Goal: Task Accomplishment & Management: Manage account settings

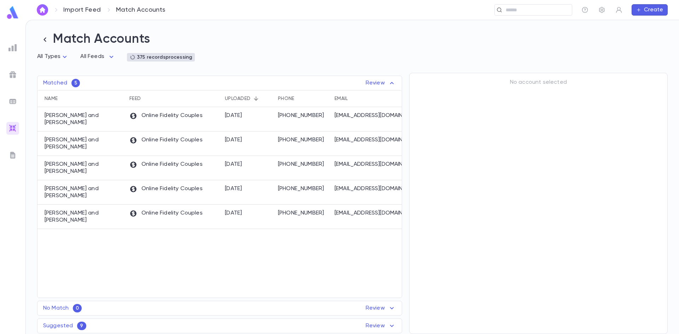
click at [320, 53] on div "Match Accounts All Types * All Feeds * 375 records processing Matched 5 Review …" at bounding box center [352, 177] width 653 height 314
click at [13, 127] on img at bounding box center [12, 128] width 8 height 8
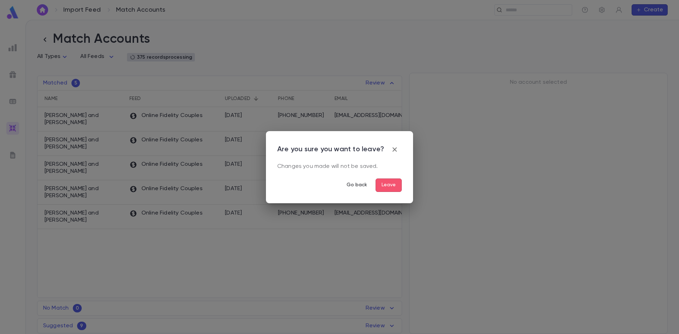
click at [361, 184] on button "Go back" at bounding box center [357, 185] width 32 height 13
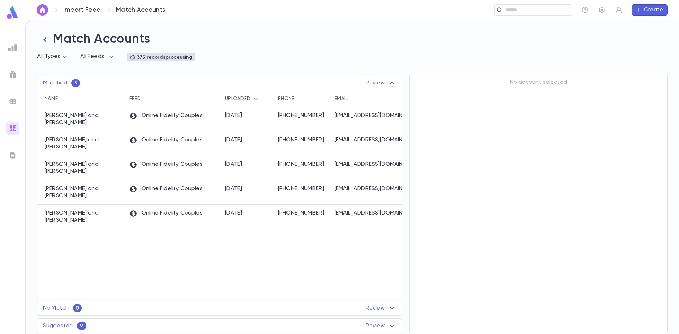
click at [15, 127] on img at bounding box center [12, 128] width 8 height 8
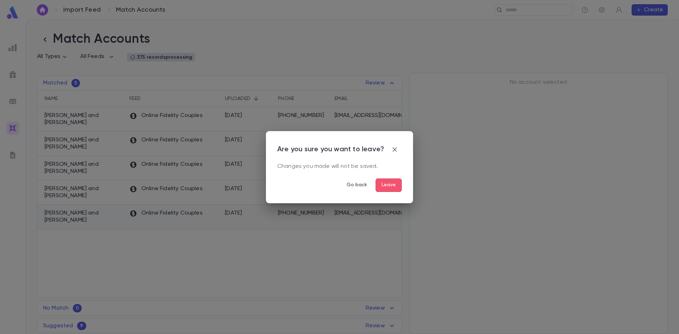
click at [363, 187] on button "Go back" at bounding box center [357, 185] width 32 height 13
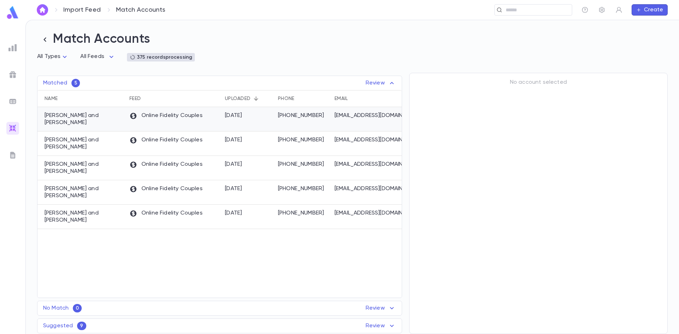
click at [256, 122] on div "8/18/2025" at bounding box center [247, 119] width 53 height 24
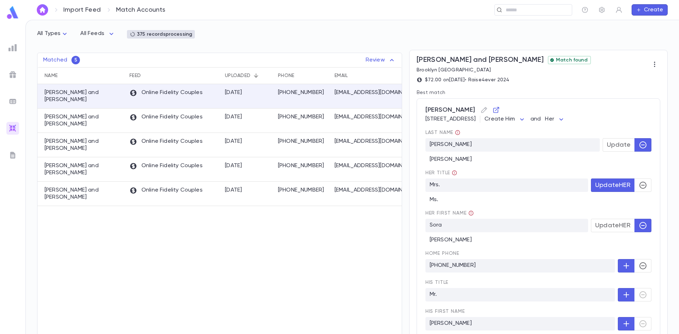
scroll to position [35, 0]
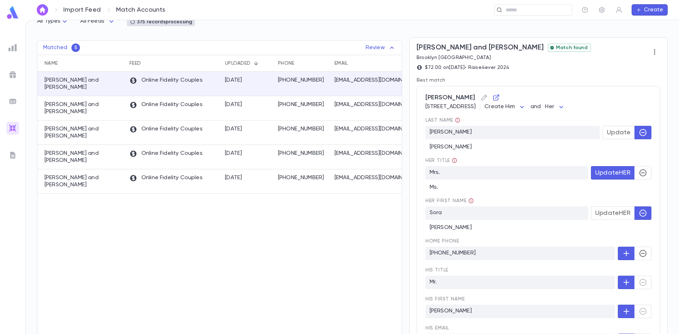
click at [596, 174] on span "Update HER" at bounding box center [612, 173] width 35 height 8
click at [599, 214] on span "Update HER" at bounding box center [612, 213] width 35 height 8
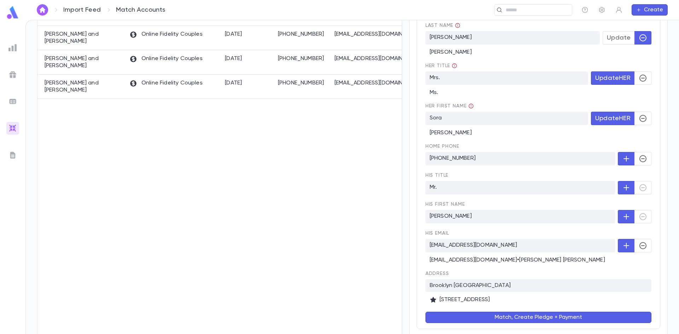
scroll to position [141, 0]
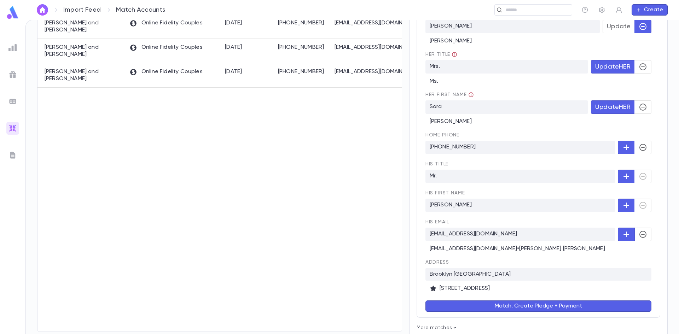
click at [639, 234] on icon "button" at bounding box center [643, 234] width 8 height 8
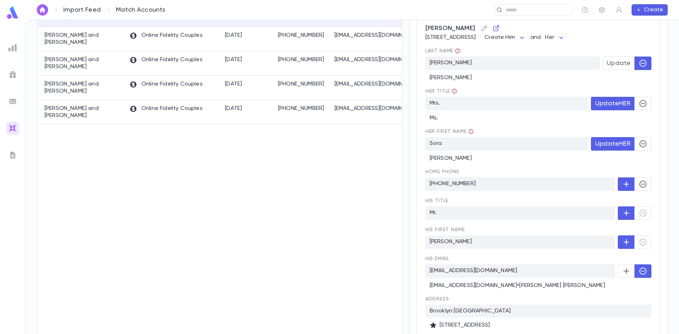
scroll to position [176, 0]
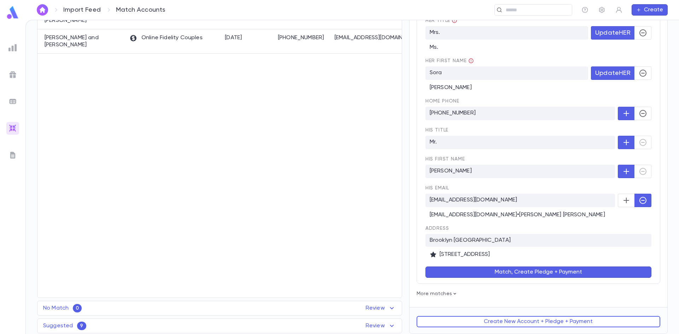
click at [519, 269] on button "Match, Create Pledge + Payment" at bounding box center [538, 272] width 226 height 11
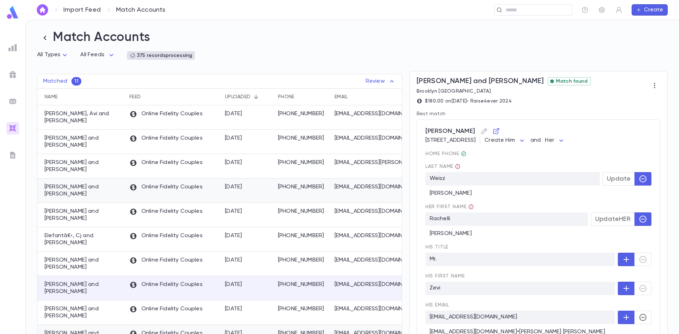
scroll to position [0, 0]
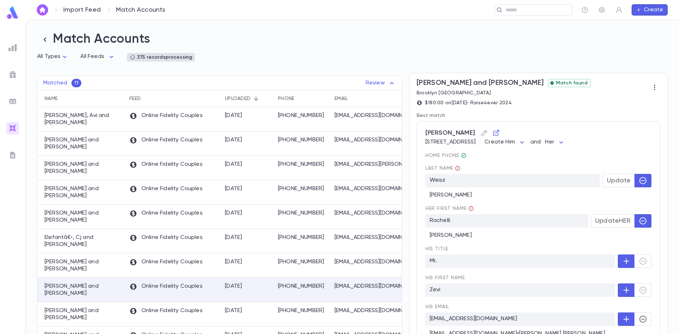
click at [366, 84] on p "Review" at bounding box center [381, 83] width 30 height 8
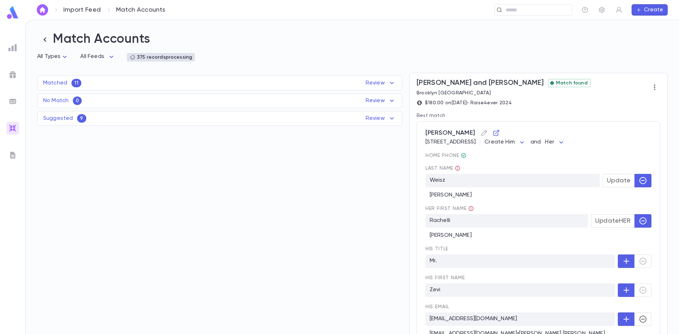
click at [304, 87] on div "Matched 11 Review" at bounding box center [219, 83] width 364 height 8
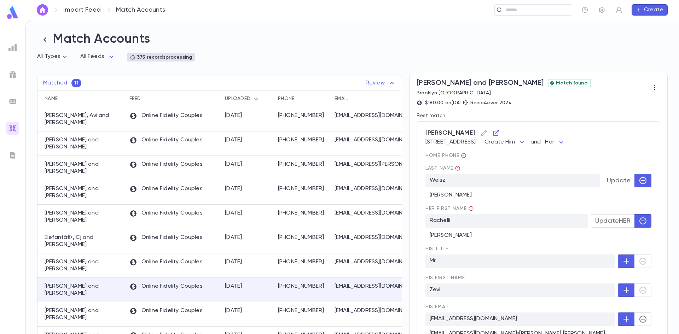
click at [376, 85] on p "Review" at bounding box center [381, 83] width 30 height 8
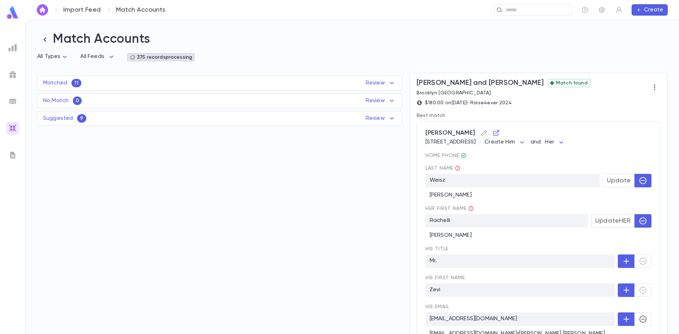
click at [87, 84] on div "Matched 11 Review" at bounding box center [219, 83] width 364 height 8
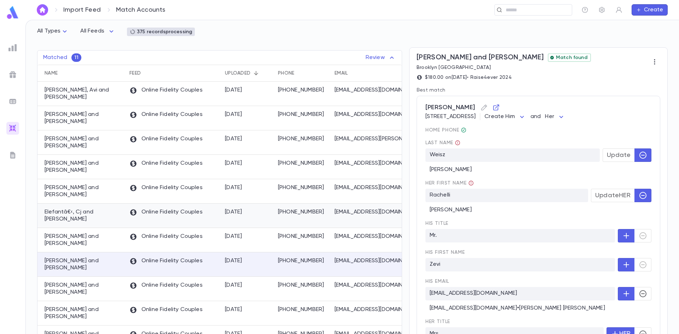
scroll to position [149, 0]
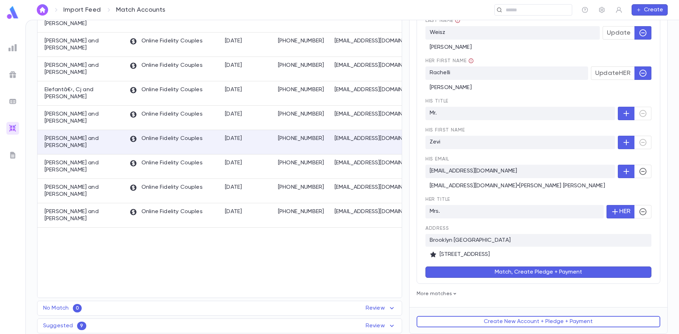
click at [165, 327] on div "Suggested 9 Review" at bounding box center [219, 326] width 364 height 8
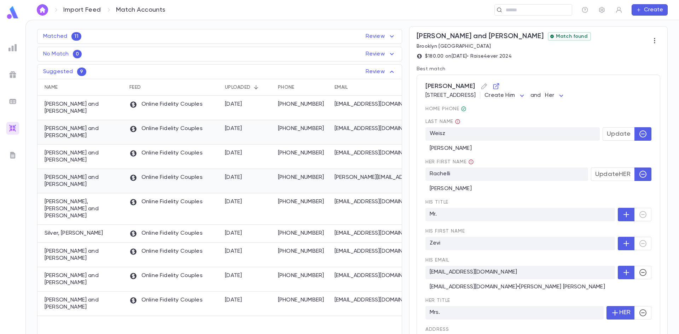
scroll to position [43, 0]
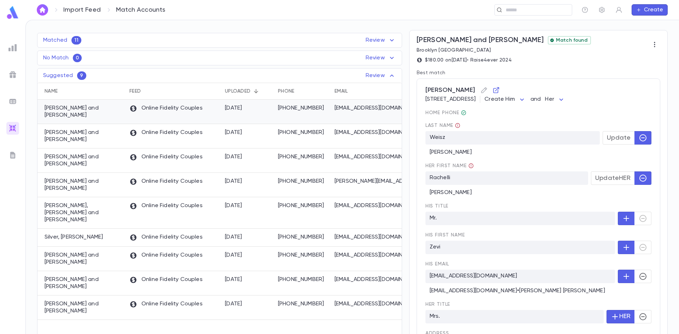
click at [177, 110] on p "Online Fidelity Couples" at bounding box center [165, 109] width 73 height 8
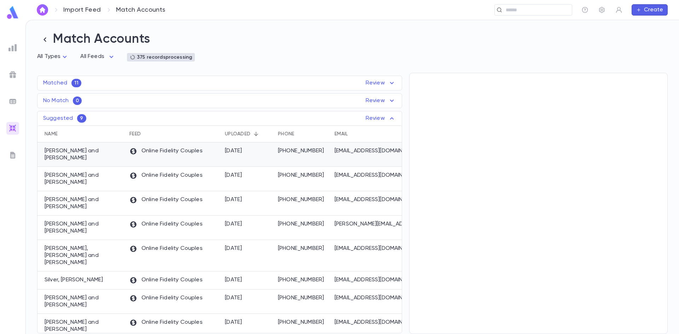
scroll to position [0, 0]
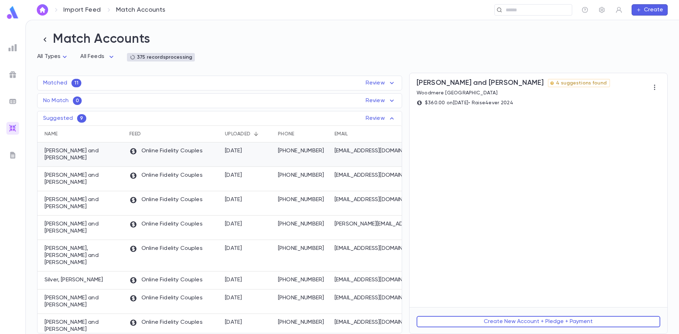
click at [232, 151] on div "8/18/2025" at bounding box center [233, 150] width 17 height 7
click at [84, 148] on p "Katz, Shlomo and Ayelet" at bounding box center [84, 154] width 78 height 14
click at [89, 172] on p "Hirsch, Aryeh and Yehudis" at bounding box center [84, 179] width 78 height 14
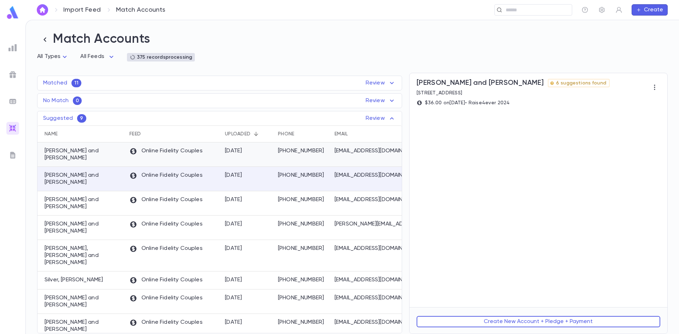
click at [95, 148] on div "Katz, Shlomo and Ayelet" at bounding box center [81, 154] width 88 height 24
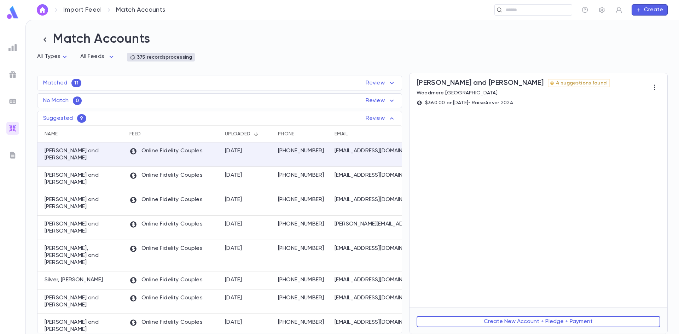
click at [116, 85] on div "Matched 11 Review" at bounding box center [219, 83] width 364 height 8
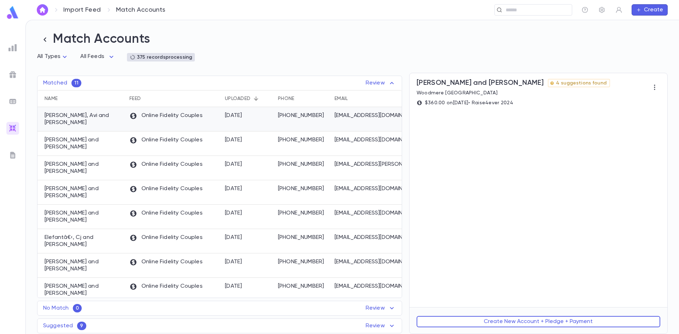
click at [73, 122] on div "Adler, Avi and Sandy" at bounding box center [81, 119] width 88 height 24
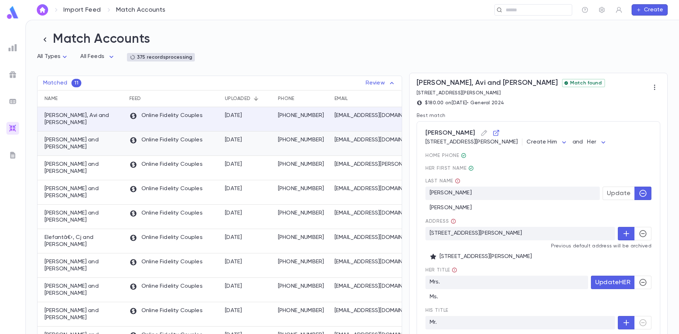
click at [209, 151] on div "Online Fidelity Couples" at bounding box center [173, 144] width 95 height 24
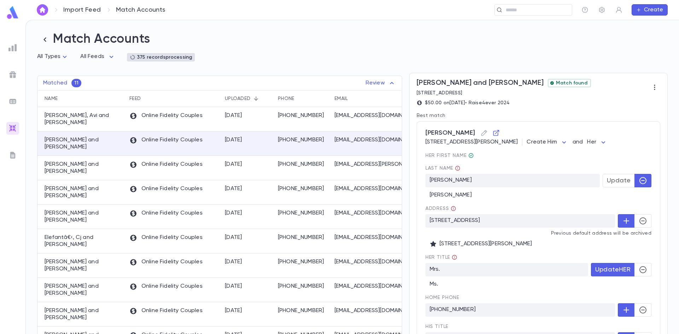
click at [611, 182] on span "Update" at bounding box center [619, 181] width 24 height 8
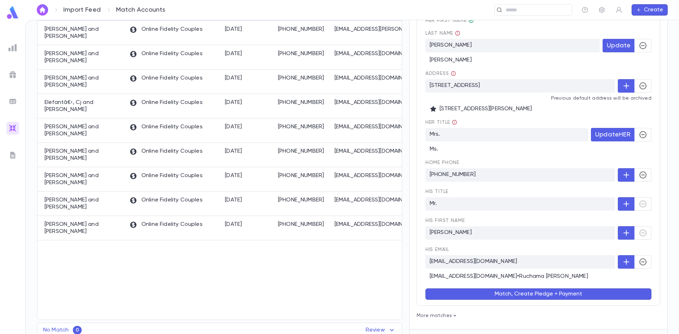
scroll to position [141, 0]
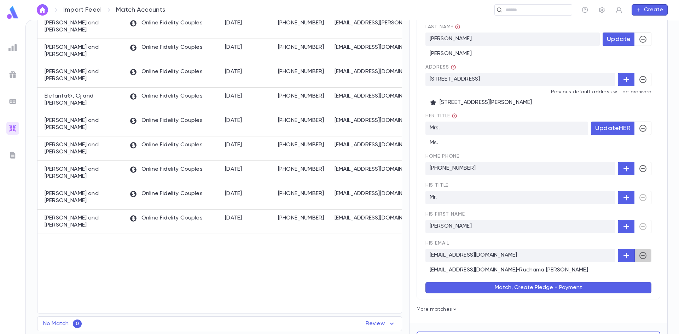
click at [635, 253] on button "button" at bounding box center [642, 255] width 17 height 13
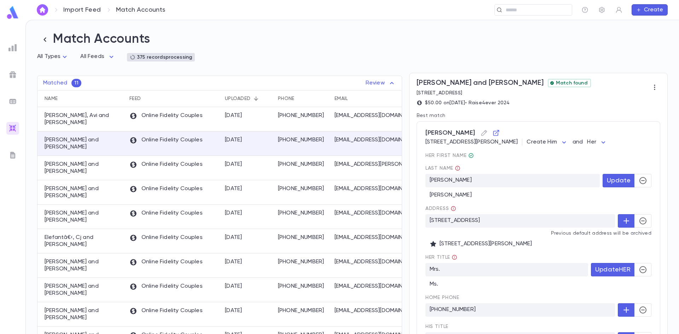
scroll to position [158, 0]
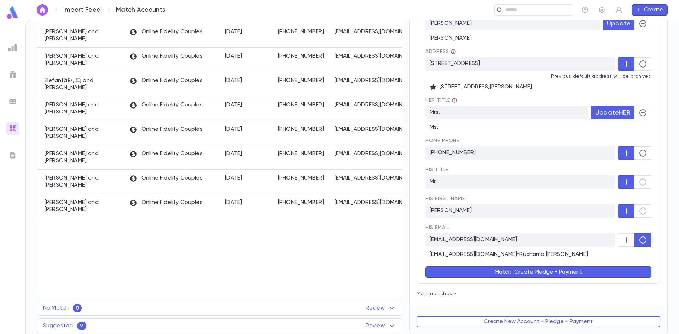
click at [526, 278] on div "Norman, Ruchama 56 Stamford Hill Rd, Lakewood NJ 08701 Create Him ********* and…" at bounding box center [538, 124] width 244 height 320
click at [525, 275] on button "Match, Create Pledge + Payment" at bounding box center [538, 272] width 226 height 11
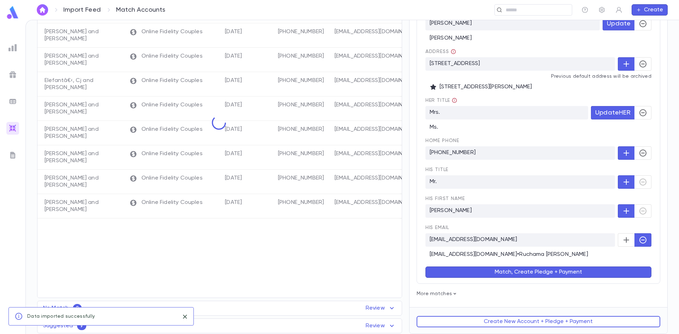
scroll to position [0, 0]
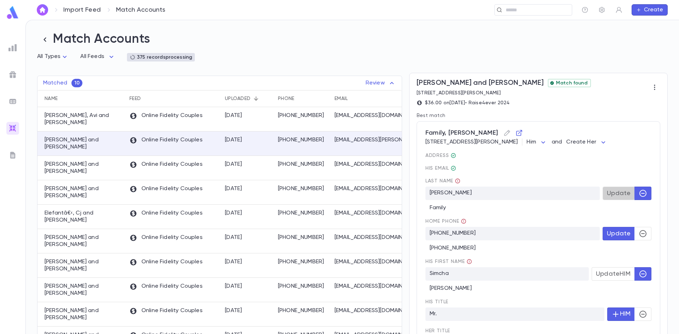
click at [611, 194] on span "Update" at bounding box center [619, 194] width 24 height 8
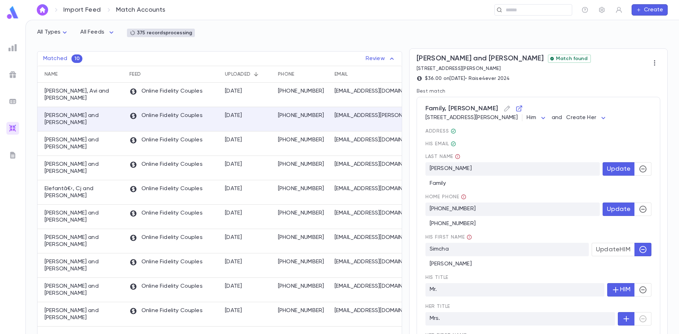
scroll to position [35, 0]
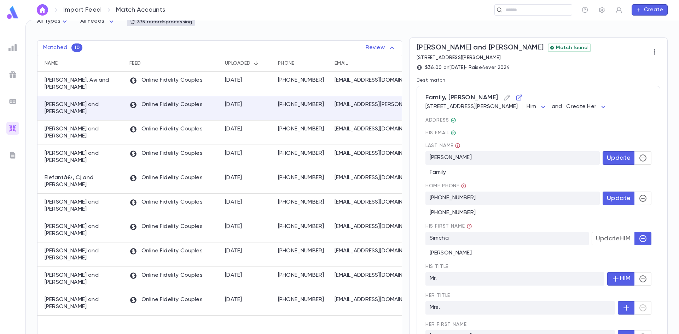
click at [596, 242] on span "Update HIM" at bounding box center [613, 239] width 35 height 8
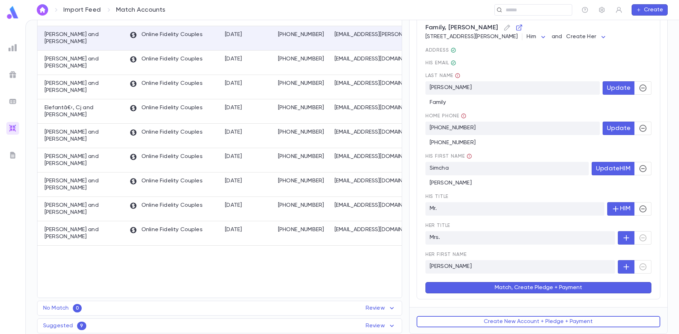
scroll to position [106, 0]
click at [549, 290] on button "Match, Create Pledge + Payment" at bounding box center [538, 287] width 226 height 11
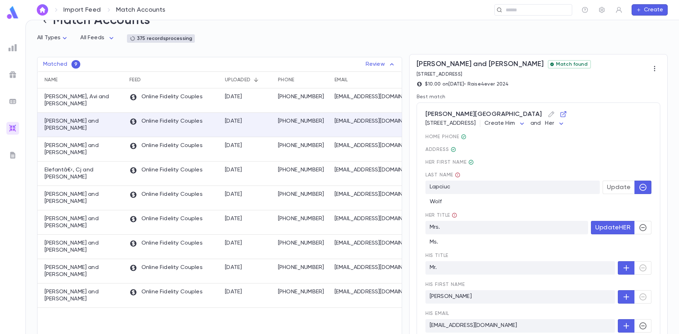
scroll to position [35, 0]
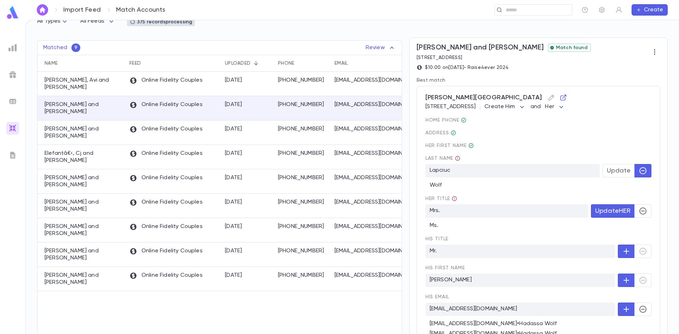
click at [611, 168] on span "Update" at bounding box center [619, 171] width 24 height 8
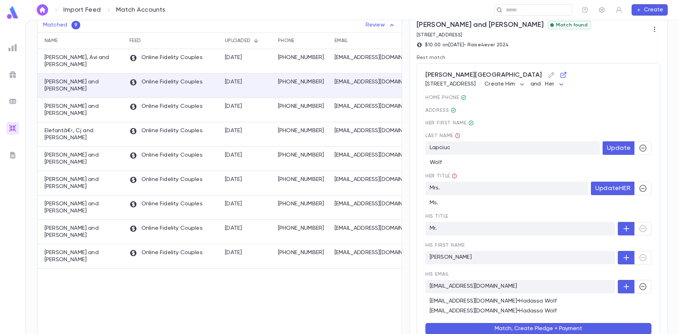
scroll to position [71, 0]
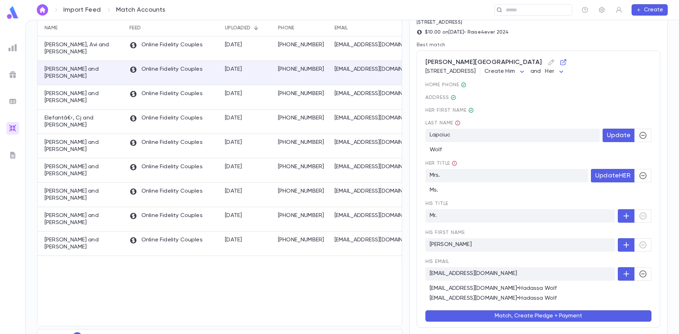
click at [568, 71] on body "Import Feed Match Accounts ​ Create Match Accounts All Types * All Feeds * 375 …" at bounding box center [339, 177] width 679 height 314
click at [568, 71] on div at bounding box center [339, 167] width 679 height 334
click at [606, 73] on body "Import Feed Match Accounts ​ Create Match Accounts All Types * All Feeds * 375 …" at bounding box center [339, 177] width 679 height 314
click at [606, 73] on div at bounding box center [339, 167] width 679 height 334
click at [606, 73] on body "Import Feed Match Accounts ​ Create Match Accounts All Types * All Feeds * 375 …" at bounding box center [339, 177] width 679 height 314
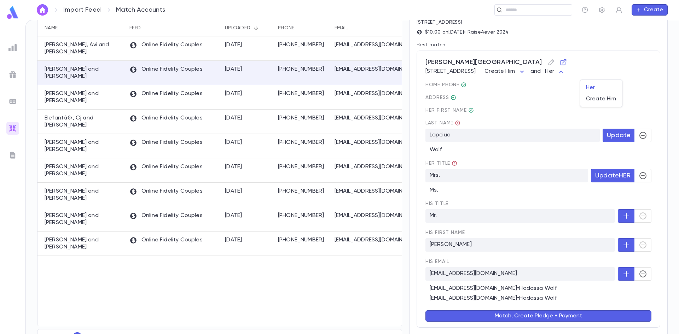
click at [548, 93] on div at bounding box center [339, 167] width 679 height 334
click at [646, 272] on button "button" at bounding box center [642, 273] width 17 height 13
click at [569, 72] on body "Import Feed Match Accounts ​ Create Match Accounts All Types * All Feeds * 375 …" at bounding box center [339, 177] width 679 height 314
click at [604, 96] on div at bounding box center [339, 167] width 679 height 334
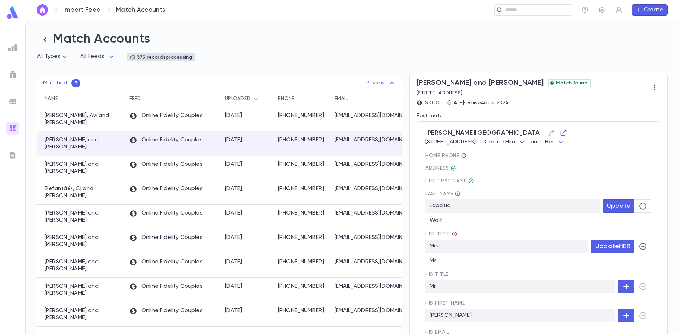
scroll to position [100, 0]
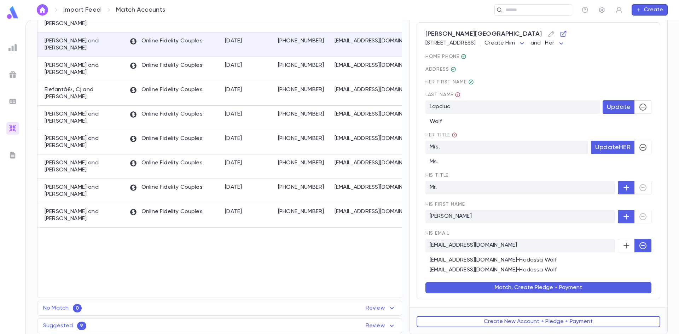
click at [499, 286] on button "Match, Create Pledge + Payment" at bounding box center [538, 287] width 226 height 11
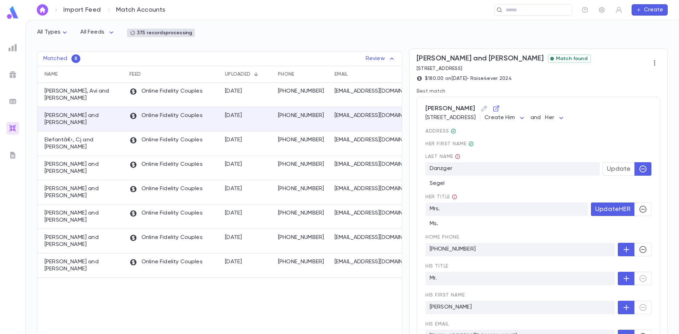
scroll to position [35, 0]
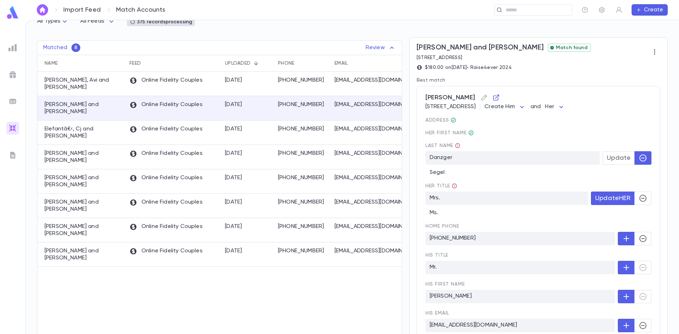
click at [610, 158] on span "Update" at bounding box center [619, 158] width 24 height 8
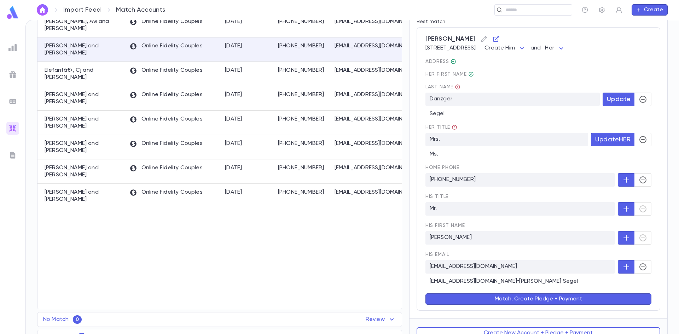
scroll to position [106, 0]
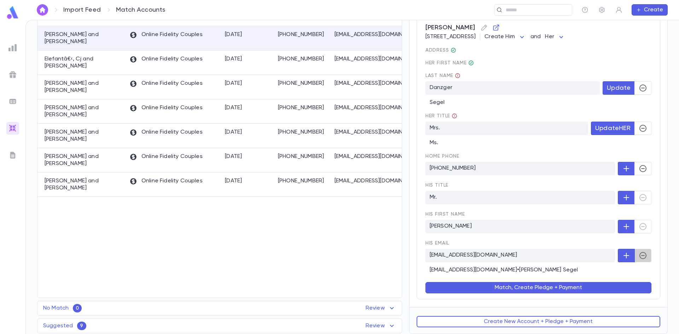
click at [638, 251] on button "button" at bounding box center [642, 255] width 17 height 13
click at [542, 286] on button "Match, Create Pledge + Payment" at bounding box center [538, 287] width 226 height 11
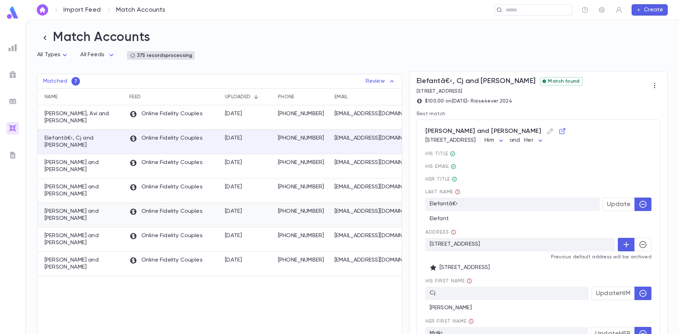
scroll to position [0, 0]
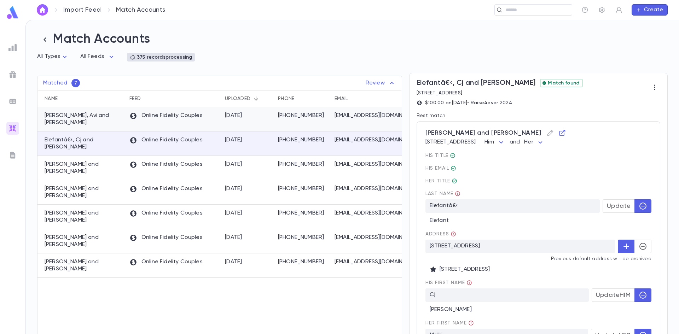
click at [150, 128] on div "Online Fidelity Couples" at bounding box center [173, 119] width 95 height 24
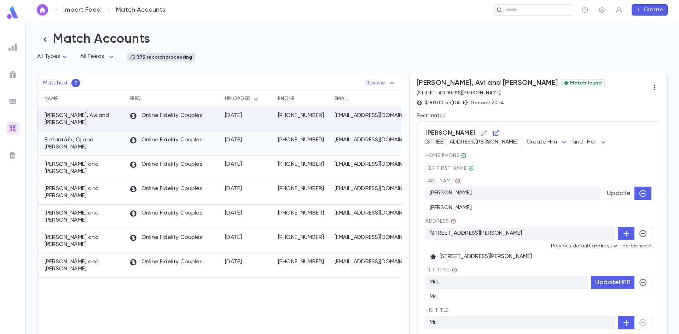
click at [185, 147] on div "Online Fidelity Couples" at bounding box center [173, 144] width 95 height 24
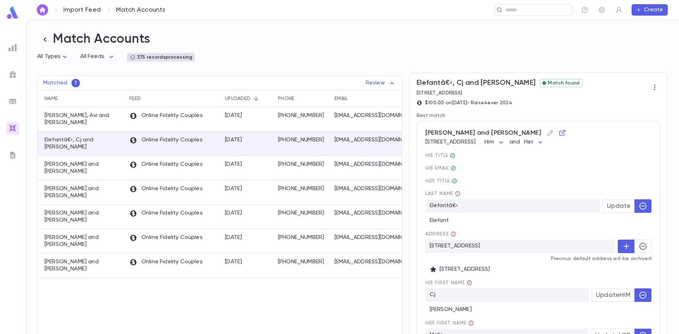
click at [639, 207] on icon "button" at bounding box center [642, 206] width 7 height 7
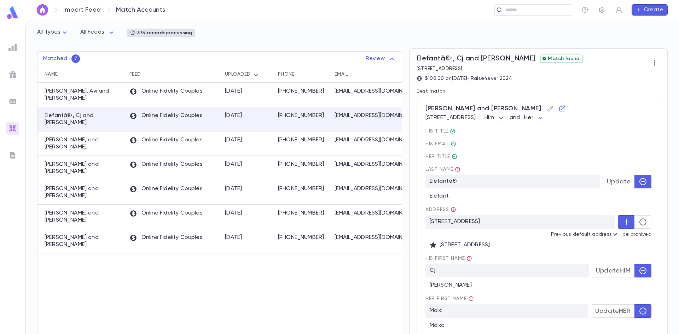
scroll to position [35, 0]
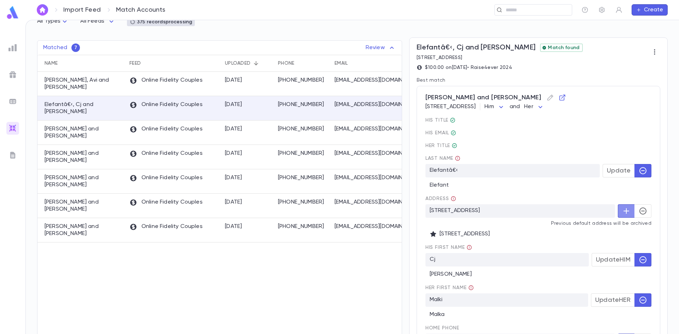
click at [622, 215] on icon "button" at bounding box center [626, 211] width 8 height 8
click at [639, 212] on icon "button" at bounding box center [642, 211] width 7 height 7
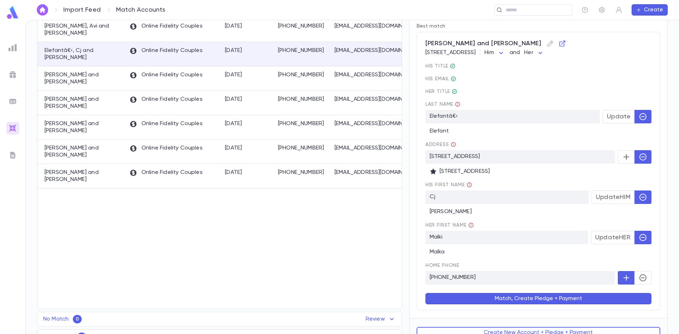
scroll to position [101, 0]
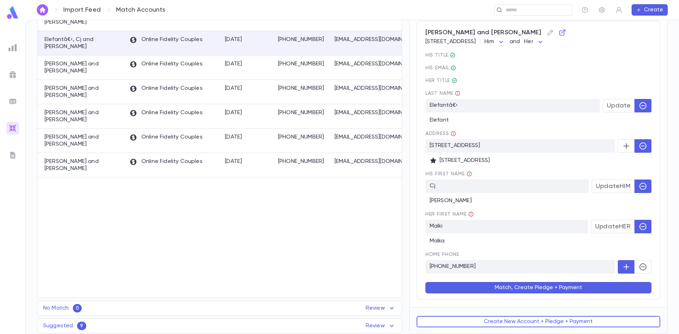
click at [452, 189] on p "Cj" at bounding box center [506, 186] width 163 height 13
drag, startPoint x: 437, startPoint y: 187, endPoint x: 424, endPoint y: 189, distance: 13.5
click at [437, 187] on p "Cj" at bounding box center [506, 186] width 163 height 13
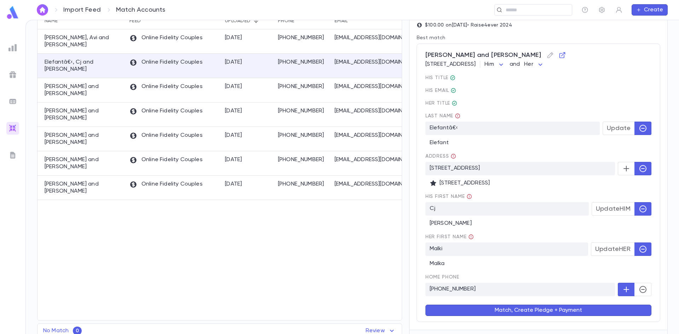
scroll to position [66, 0]
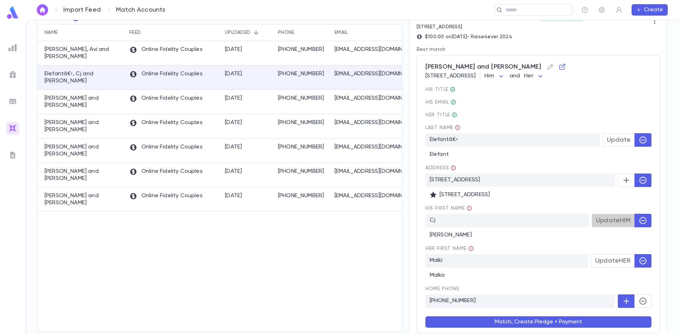
click at [611, 225] on span "Update HIM" at bounding box center [613, 221] width 35 height 8
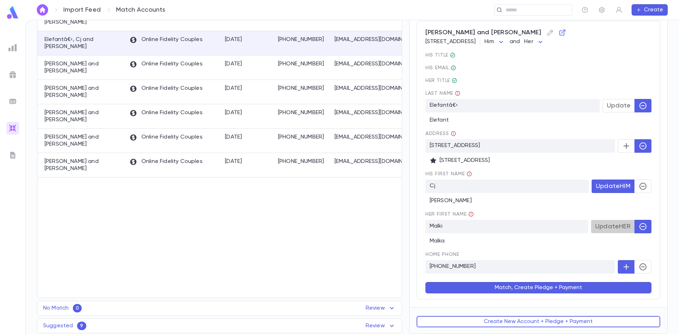
click at [591, 231] on button "Update HER" at bounding box center [613, 226] width 44 height 13
click at [536, 286] on button "Match, Create Pledge + Payment" at bounding box center [538, 287] width 226 height 11
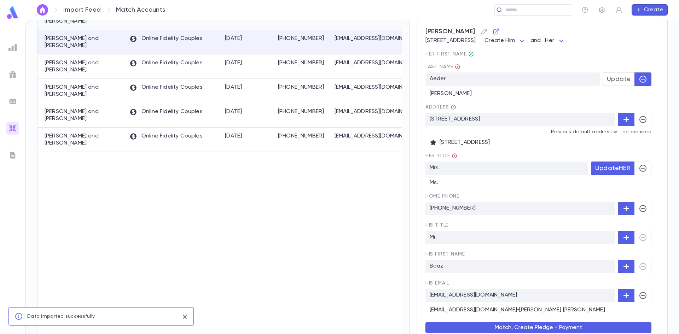
scroll to position [0, 0]
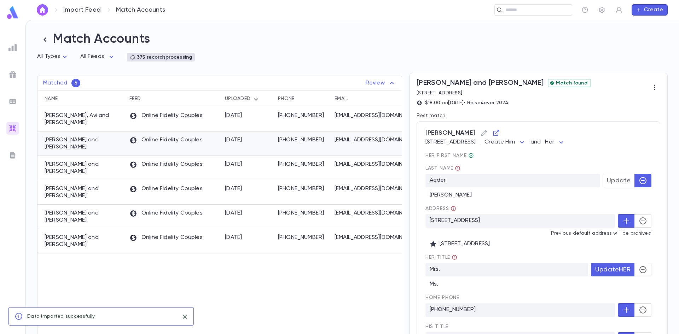
click at [173, 146] on div "Online Fidelity Couples" at bounding box center [173, 144] width 95 height 24
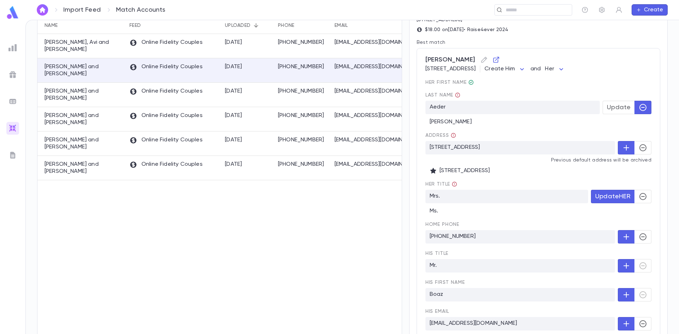
scroll to position [71, 0]
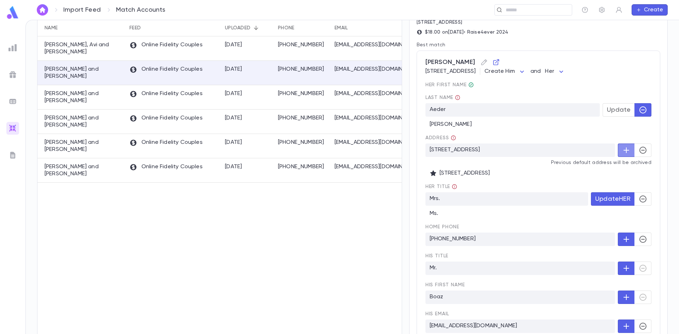
click at [624, 147] on icon "button" at bounding box center [626, 150] width 8 height 8
click at [609, 113] on span "Update" at bounding box center [619, 110] width 24 height 8
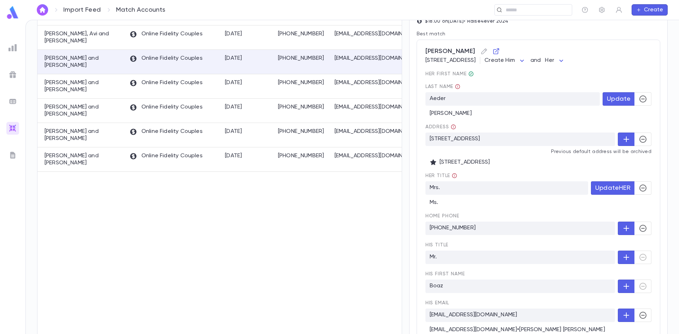
scroll to position [142, 0]
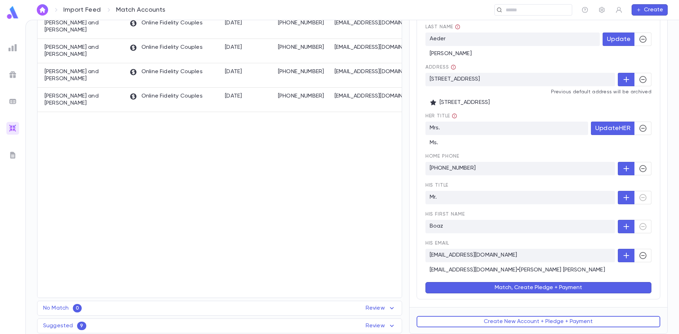
click at [505, 284] on button "Match, Create Pledge + Payment" at bounding box center [538, 287] width 226 height 11
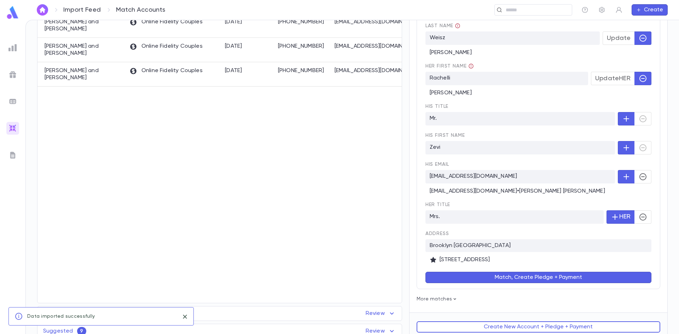
scroll to position [0, 0]
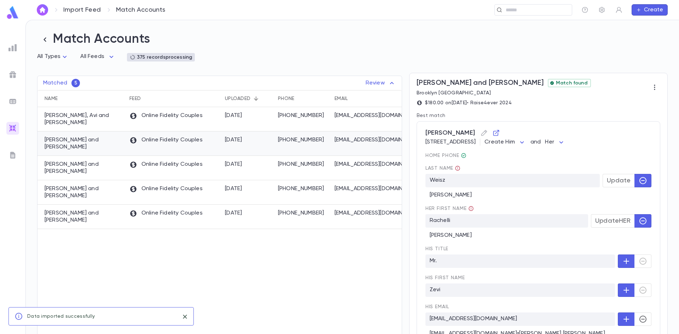
click at [266, 140] on div "8/18/2025" at bounding box center [247, 144] width 53 height 24
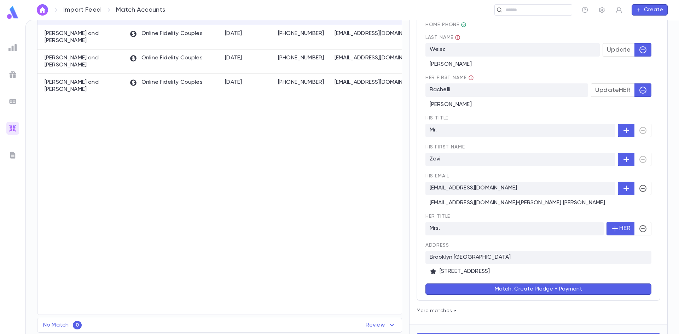
scroll to position [141, 0]
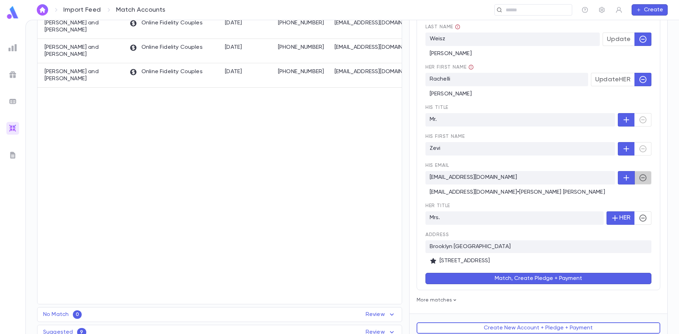
click at [639, 182] on icon "button" at bounding box center [643, 178] width 8 height 8
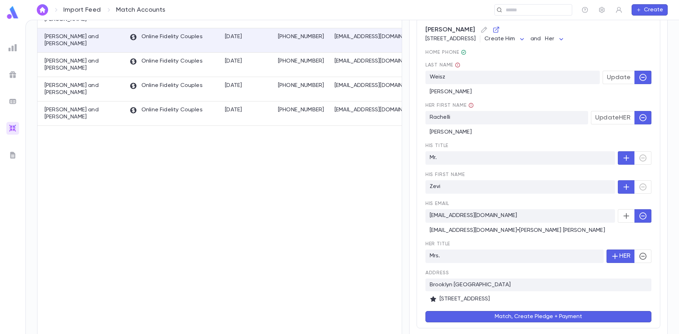
scroll to position [0, 0]
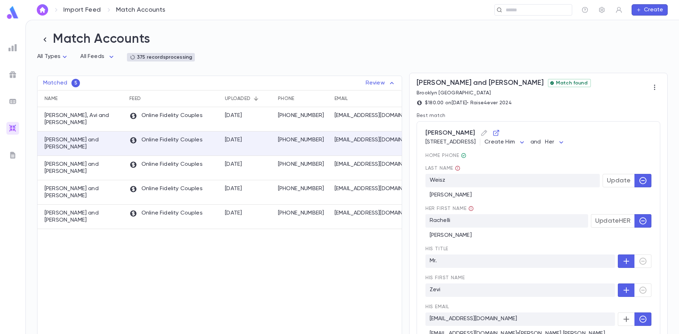
click at [609, 180] on span "Update" at bounding box center [619, 181] width 24 height 8
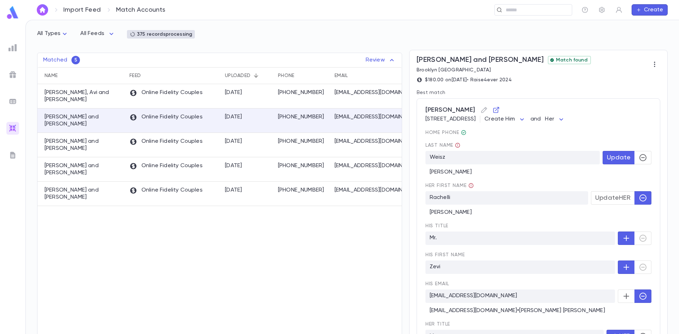
scroll to position [35, 0]
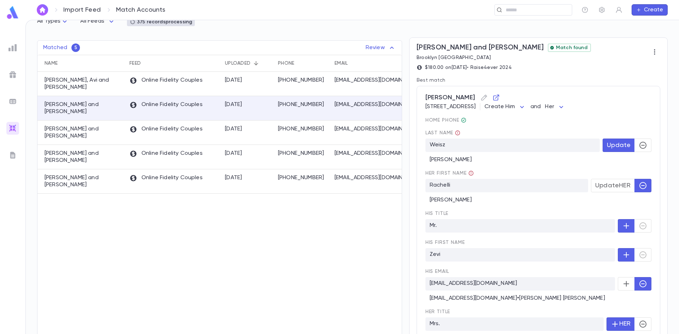
click at [608, 192] on button "Update HER" at bounding box center [613, 185] width 44 height 13
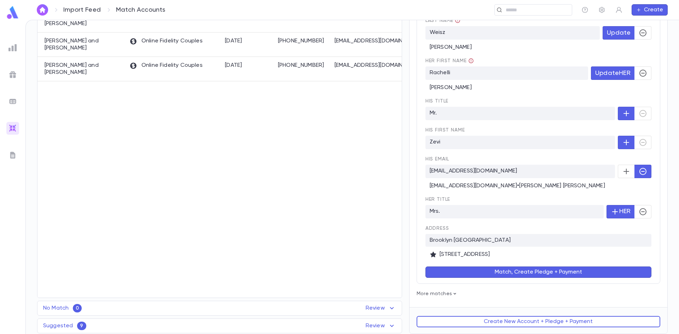
scroll to position [149, 0]
click at [513, 273] on button "Match, Create Pledge + Payment" at bounding box center [538, 272] width 226 height 11
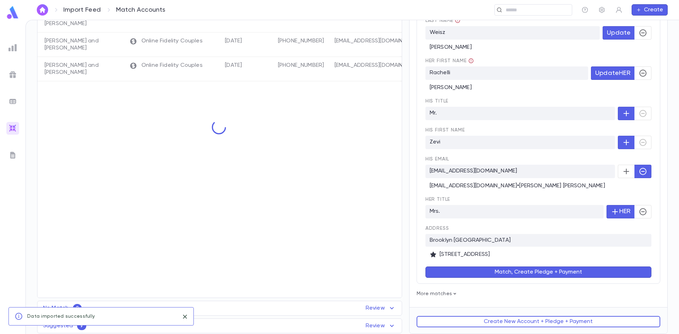
scroll to position [0, 0]
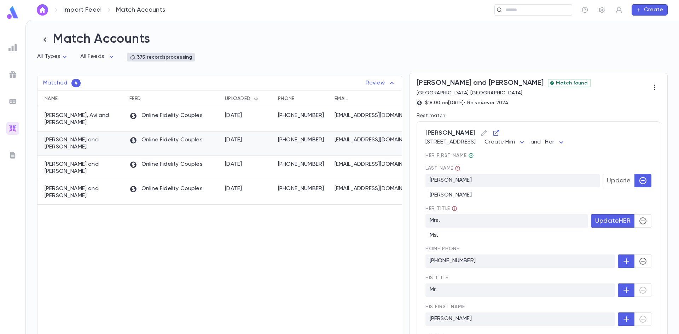
click at [180, 139] on p "Online Fidelity Couples" at bounding box center [165, 140] width 73 height 8
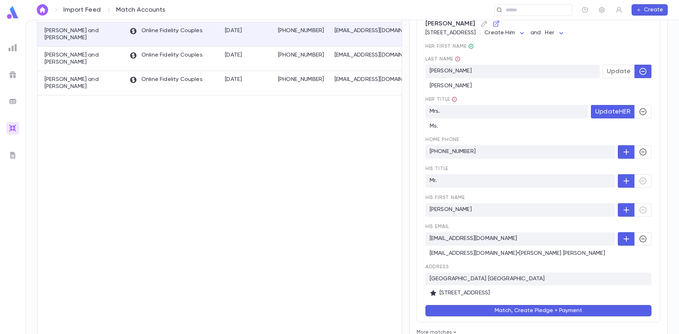
scroll to position [113, 0]
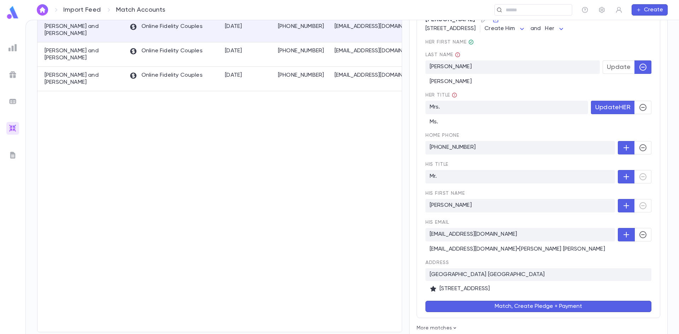
click at [641, 235] on icon "button" at bounding box center [643, 235] width 8 height 8
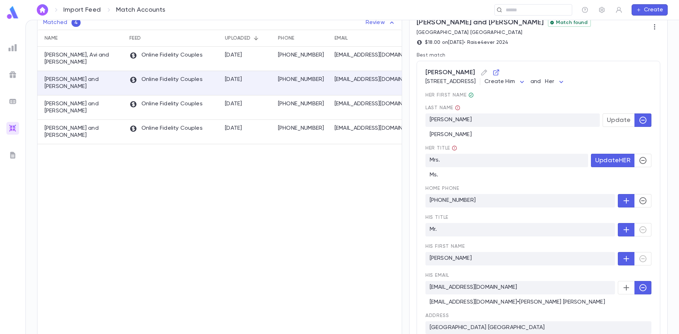
scroll to position [43, 0]
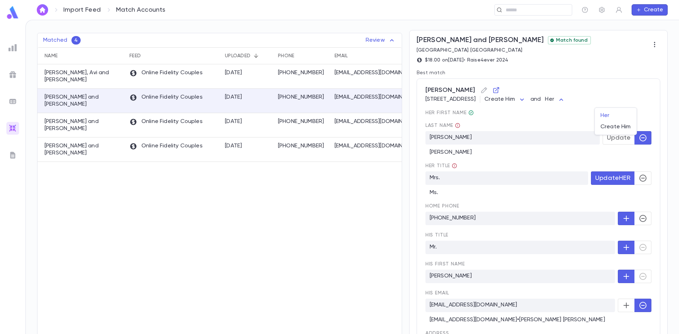
click at [614, 101] on body "Import Feed Match Accounts ​ Create Match Accounts All Types * All Feeds * 375 …" at bounding box center [339, 177] width 679 height 314
click at [604, 118] on span "Her" at bounding box center [615, 115] width 30 height 7
click at [616, 102] on body "Import Feed Match Accounts ​ Create Match Accounts All Types * All Feeds * 375 …" at bounding box center [339, 177] width 679 height 314
click at [581, 97] on div at bounding box center [339, 167] width 679 height 334
click at [579, 102] on body "Import Feed Match Accounts ​ Create Match Accounts All Types * All Feeds * 375 …" at bounding box center [339, 177] width 679 height 314
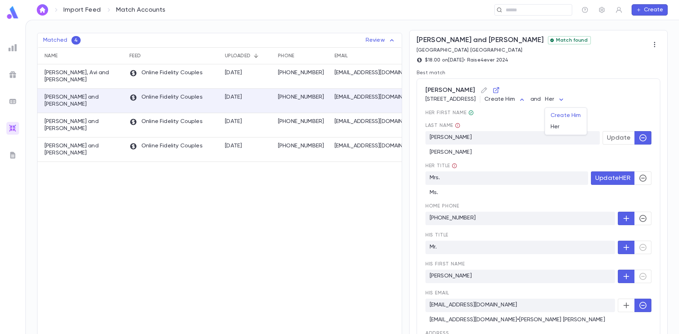
click at [612, 115] on div at bounding box center [339, 167] width 679 height 334
click at [607, 141] on span "Update" at bounding box center [619, 138] width 24 height 8
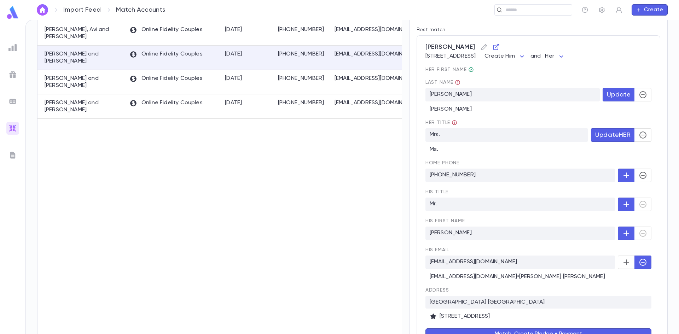
scroll to position [149, 0]
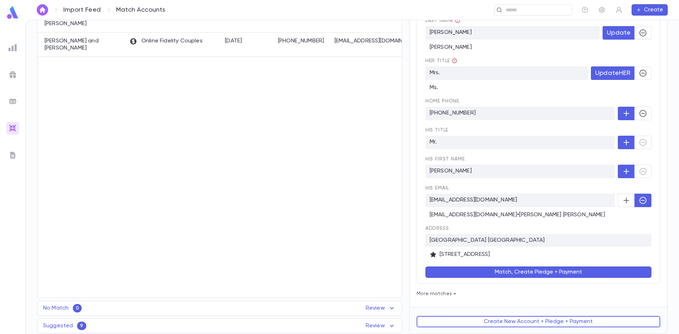
click at [521, 271] on button "Match, Create Pledge + Payment" at bounding box center [538, 272] width 226 height 11
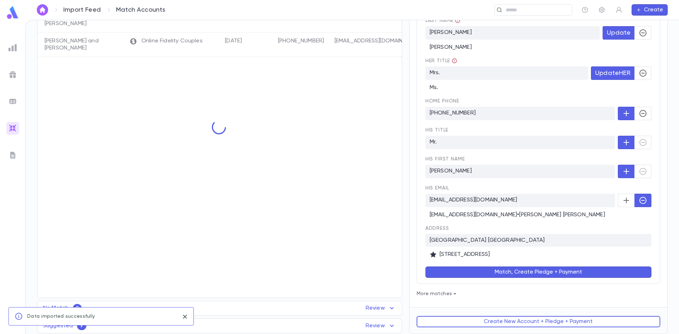
scroll to position [0, 0]
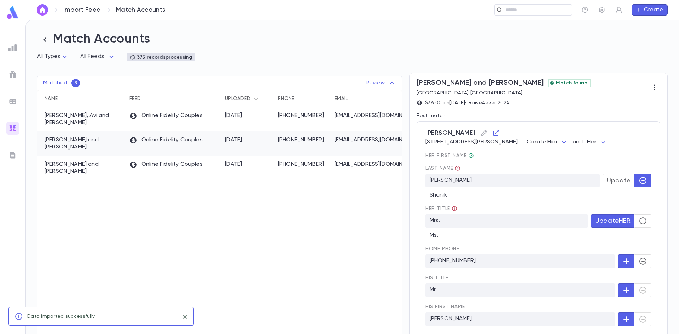
click at [200, 142] on p "Online Fidelity Couples" at bounding box center [165, 140] width 73 height 8
click at [611, 179] on span "Update" at bounding box center [619, 181] width 24 height 8
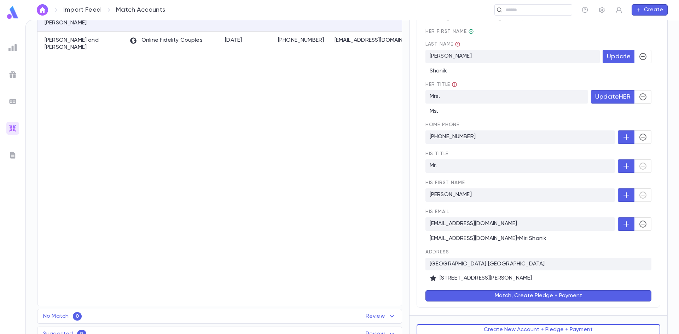
scroll to position [133, 0]
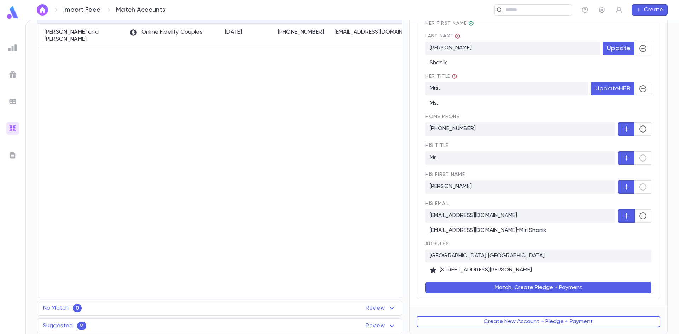
click at [641, 211] on button "button" at bounding box center [642, 215] width 17 height 13
click at [486, 256] on p "Lakewood NJ" at bounding box center [538, 256] width 226 height 13
click at [485, 287] on button "Match, Create Pledge + Payment" at bounding box center [538, 287] width 226 height 11
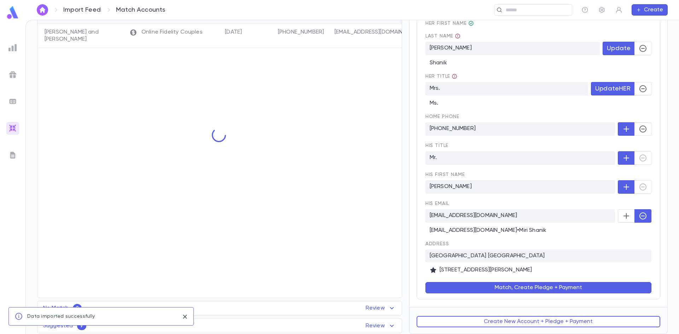
scroll to position [0, 0]
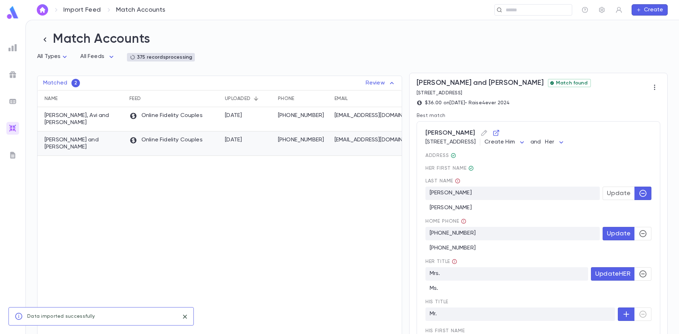
click at [163, 143] on p "Online Fidelity Couples" at bounding box center [165, 140] width 73 height 8
click at [627, 195] on span "Update" at bounding box center [619, 194] width 24 height 8
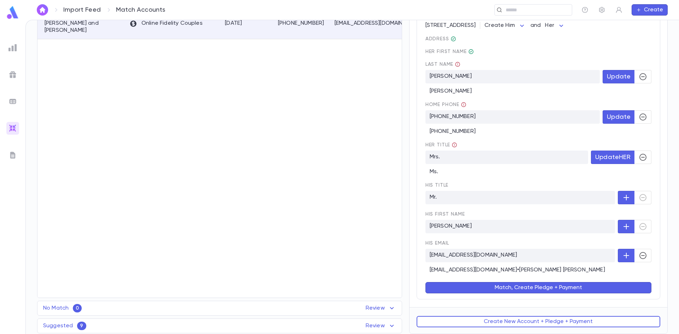
scroll to position [118, 0]
click at [639, 255] on icon "button" at bounding box center [643, 255] width 8 height 8
click at [488, 289] on button "Match, Create Pledge + Payment" at bounding box center [538, 287] width 226 height 11
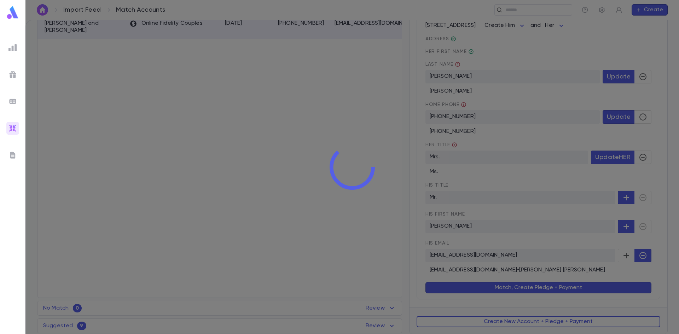
scroll to position [0, 0]
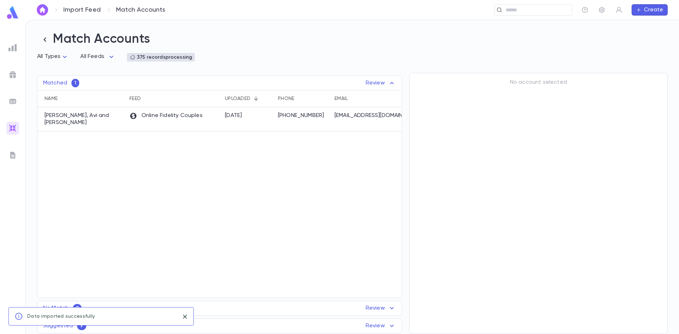
click at [265, 307] on div "No Match 0 Review Name Feed Uploaded Phone Email Address Amount No records found" at bounding box center [219, 308] width 365 height 15
click at [368, 307] on div "No Match 0 Review Name Feed Uploaded Phone Email Address Amount No records found" at bounding box center [219, 308] width 365 height 15
click at [369, 325] on p "Review" at bounding box center [381, 326] width 30 height 8
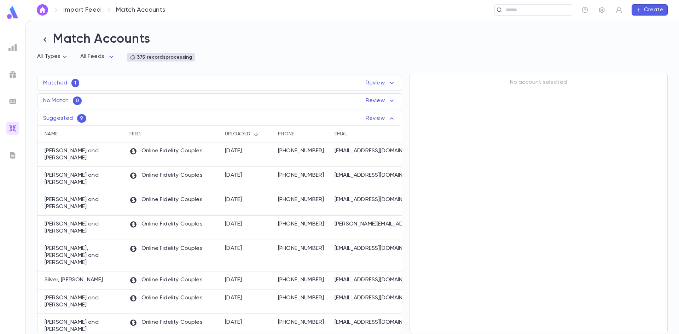
click at [369, 87] on p "Review" at bounding box center [381, 83] width 30 height 8
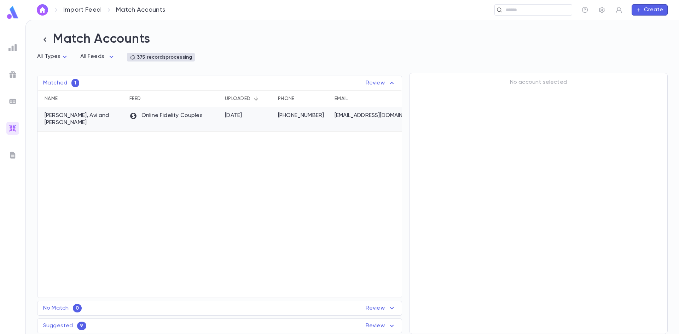
click at [150, 121] on div "Online Fidelity Couples" at bounding box center [173, 119] width 95 height 24
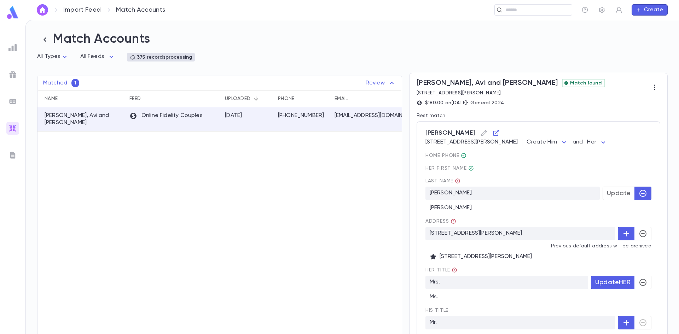
click at [624, 190] on button "Update" at bounding box center [618, 193] width 32 height 13
click at [622, 144] on body "Import Feed Match Accounts ​ Create Match Accounts All Types * All Feeds * 375 …" at bounding box center [339, 177] width 679 height 314
click at [586, 144] on div at bounding box center [339, 167] width 679 height 334
click at [589, 145] on body "Import Feed Match Accounts ​ Create Match Accounts All Types * All Feeds * 375 …" at bounding box center [339, 177] width 679 height 314
click at [625, 148] on div at bounding box center [339, 167] width 679 height 334
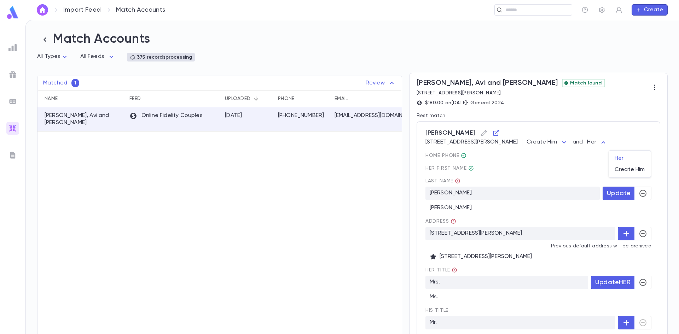
click at [627, 144] on body "Import Feed Match Accounts ​ Create Match Accounts All Types * All Feeds * 375 …" at bounding box center [339, 177] width 679 height 314
click at [619, 155] on li "Her" at bounding box center [630, 158] width 42 height 11
click at [596, 142] on body "Import Feed Match Accounts ​ Create Match Accounts All Types * All Feeds * 375 …" at bounding box center [339, 177] width 679 height 314
click at [571, 168] on span "Her" at bounding box center [580, 169] width 30 height 7
type input "***"
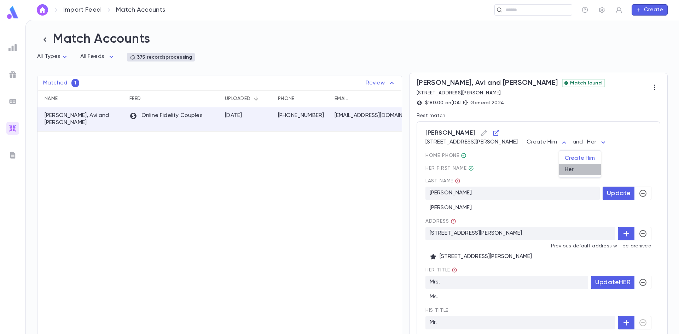
type input "*********"
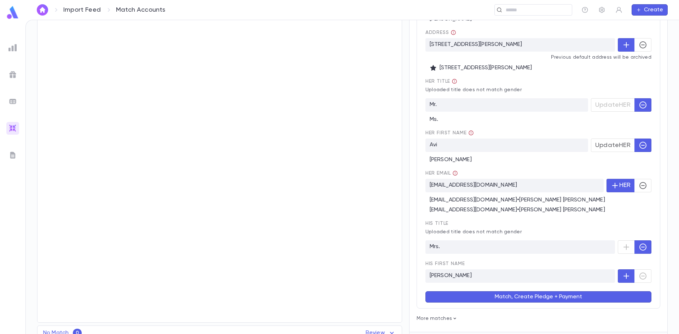
scroll to position [177, 0]
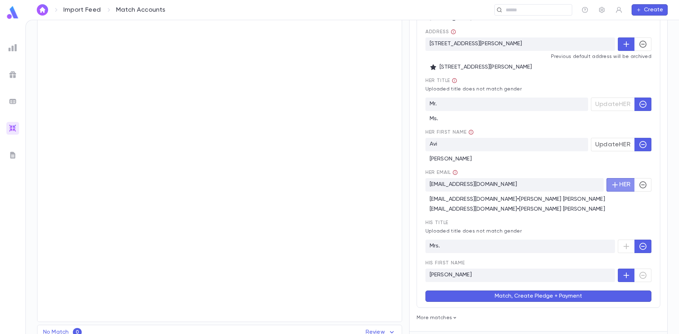
click at [612, 188] on icon "button" at bounding box center [615, 185] width 6 height 6
click at [638, 275] on div at bounding box center [635, 275] width 34 height 13
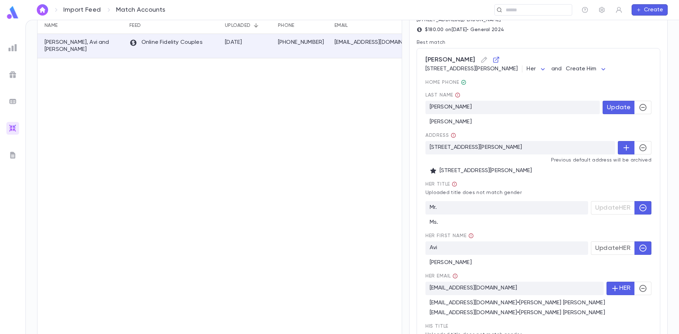
scroll to position [0, 0]
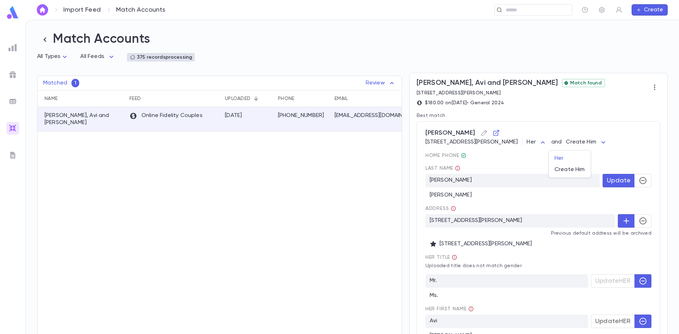
click at [575, 142] on body "Import Feed Match Accounts ​ Create Match Accounts All Types * All Feeds * 375 …" at bounding box center [339, 177] width 679 height 314
click at [569, 168] on span "Create Him" at bounding box center [569, 169] width 30 height 7
type input "*********"
type input "***"
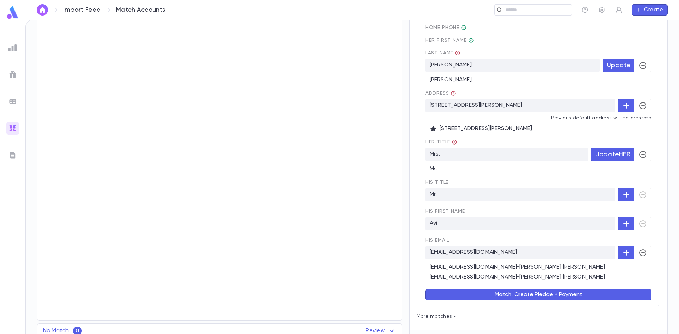
scroll to position [152, 0]
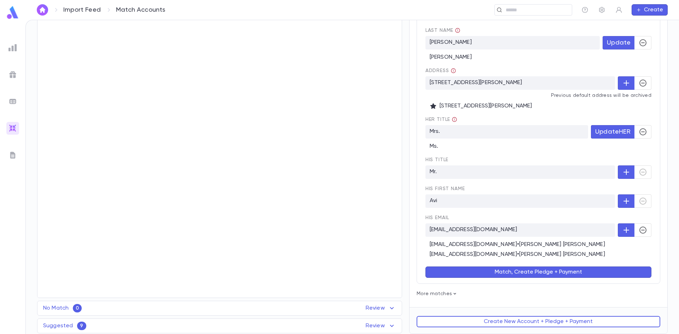
click at [515, 268] on button "Match, Create Pledge + Payment" at bounding box center [538, 272] width 226 height 11
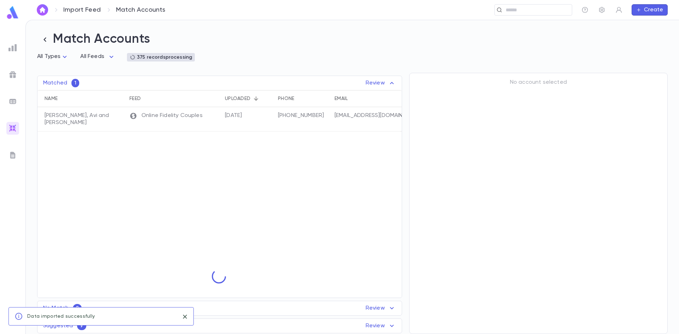
scroll to position [0, 0]
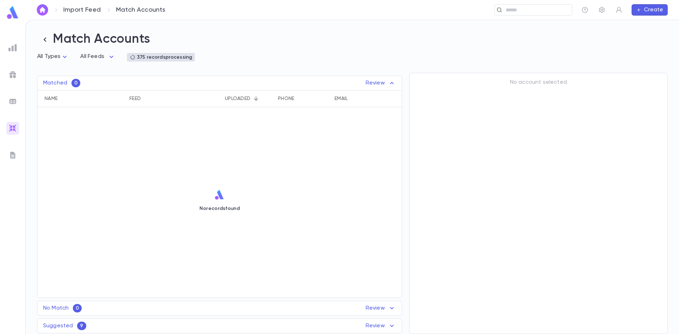
click at [405, 65] on div "Match Accounts All Types * All Feeds * 375 records processing Matched 0 Review …" at bounding box center [352, 177] width 653 height 314
click at [114, 308] on div "No Match 0 Review Name Feed Uploaded Phone Email Address Amount No records found" at bounding box center [219, 308] width 365 height 15
click at [129, 327] on div "Suggested 9 Review" at bounding box center [219, 326] width 364 height 8
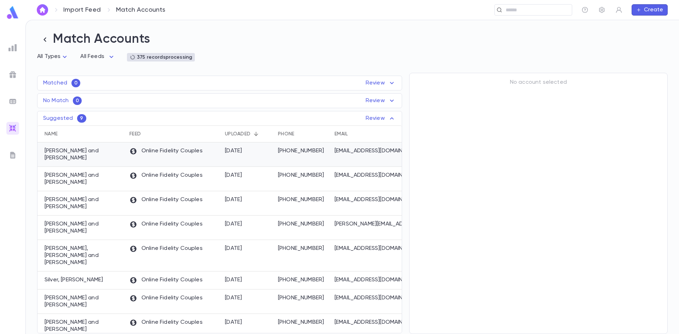
click at [111, 151] on div "Katz, Shlomo and Ayelet" at bounding box center [81, 154] width 88 height 24
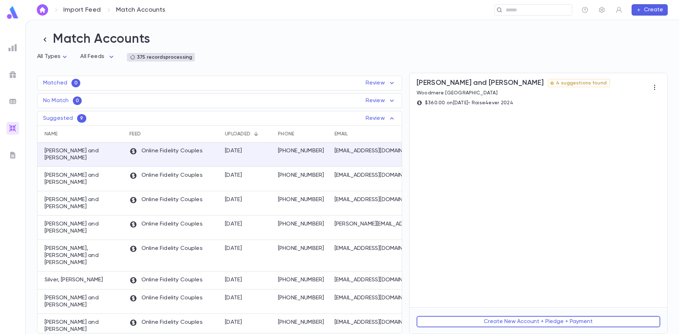
click at [654, 87] on icon "button" at bounding box center [654, 87] width 7 height 7
click at [541, 170] on div at bounding box center [339, 167] width 679 height 334
click at [657, 91] on icon "button" at bounding box center [654, 87] width 7 height 7
click at [543, 135] on div at bounding box center [339, 167] width 679 height 334
click at [142, 174] on p "Online Fidelity Couples" at bounding box center [165, 176] width 73 height 8
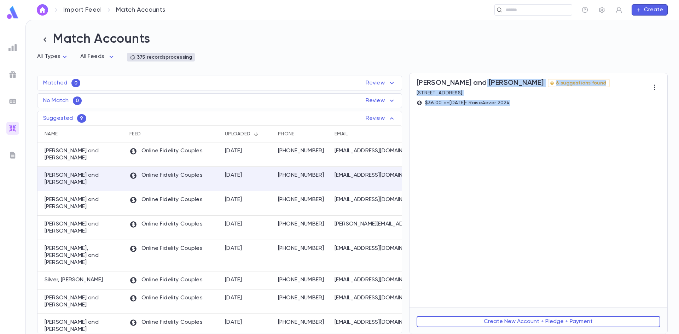
drag, startPoint x: 473, startPoint y: 83, endPoint x: 524, endPoint y: 109, distance: 56.5
click at [524, 109] on div "Hirsch, Aryeh and Yehudis 6 suggestions found 1059 E 14Th St, Brooklyn NY 11230…" at bounding box center [538, 190] width 258 height 234
click at [523, 113] on div "Hirsch, Aryeh and Yehudis 6 suggestions found 1059 E 14Th St, Brooklyn NY 11230…" at bounding box center [538, 190] width 258 height 234
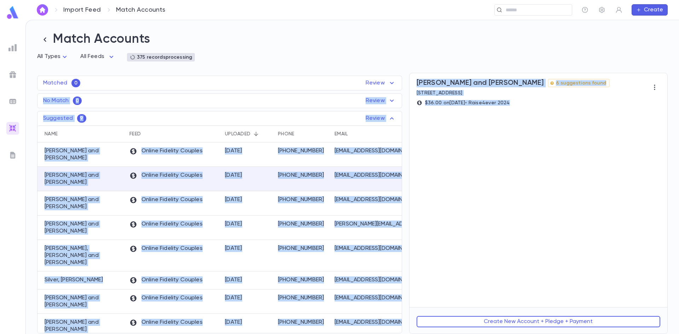
drag, startPoint x: 523, startPoint y: 105, endPoint x: 394, endPoint y: 80, distance: 131.8
click at [394, 80] on div "Matched 0 Review Name Feed Uploaded Phone Email Address Amount No records found…" at bounding box center [348, 200] width 637 height 268
click at [450, 95] on p "1059 E 14Th St, Brooklyn NY 11230-4265" at bounding box center [512, 93] width 193 height 6
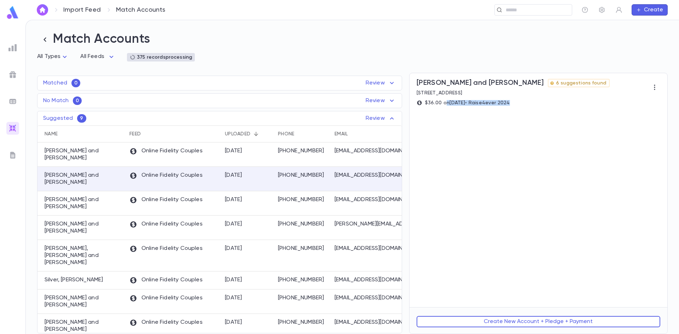
drag, startPoint x: 536, startPoint y: 105, endPoint x: 447, endPoint y: 127, distance: 91.6
click at [447, 127] on div "Hirsch, Aryeh and Yehudis 6 suggestions found 1059 E 14Th St, Brooklyn NY 11230…" at bounding box center [538, 190] width 258 height 234
click at [287, 151] on p "(516) 791-6024" at bounding box center [302, 150] width 49 height 7
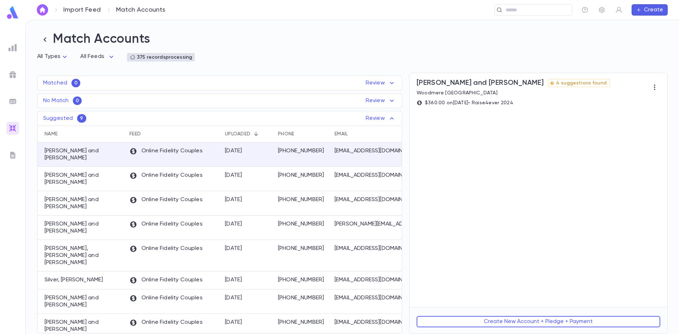
click at [654, 89] on icon "button" at bounding box center [654, 87] width 7 height 7
click at [435, 154] on div at bounding box center [339, 167] width 679 height 334
click at [144, 176] on div "Online Fidelity Couples" at bounding box center [173, 179] width 95 height 24
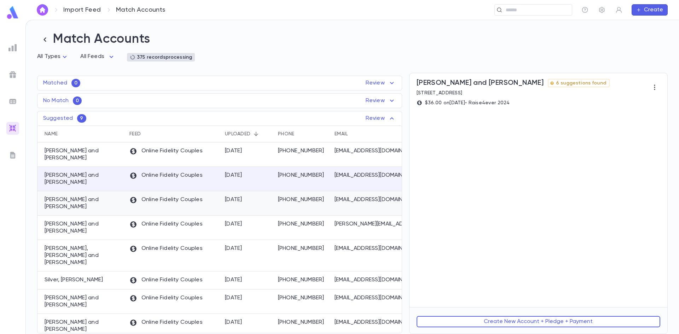
click at [163, 196] on div "Online Fidelity Couples" at bounding box center [173, 203] width 95 height 24
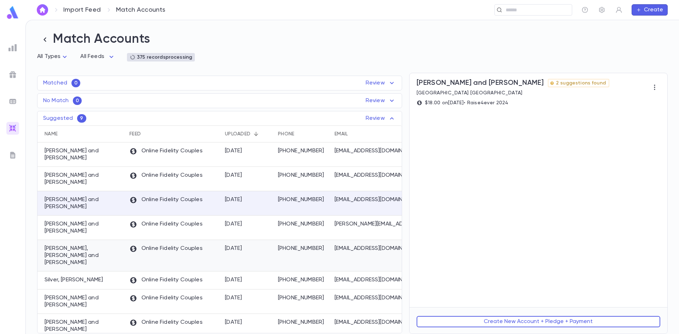
click at [197, 245] on p "Online Fidelity Couples" at bounding box center [165, 249] width 73 height 8
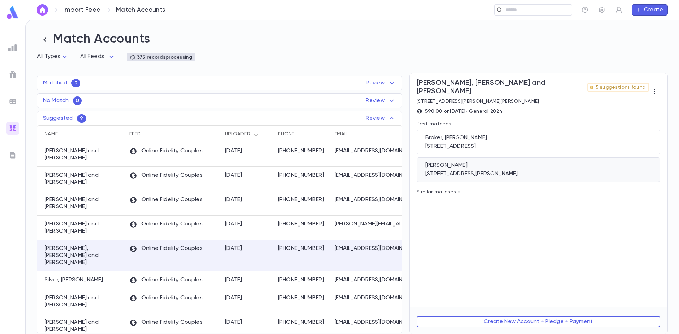
click at [538, 170] on div "59 S Parker Drive, Monsey NY 10952" at bounding box center [538, 173] width 226 height 7
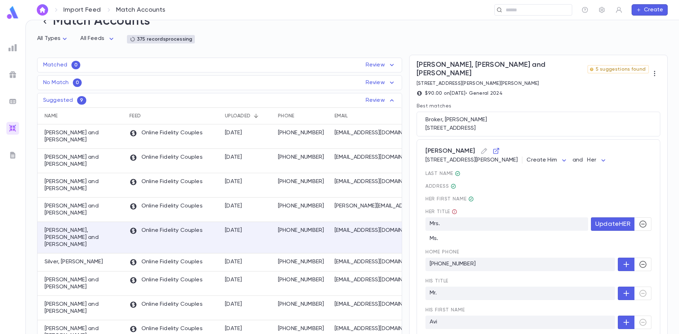
scroll to position [16, 0]
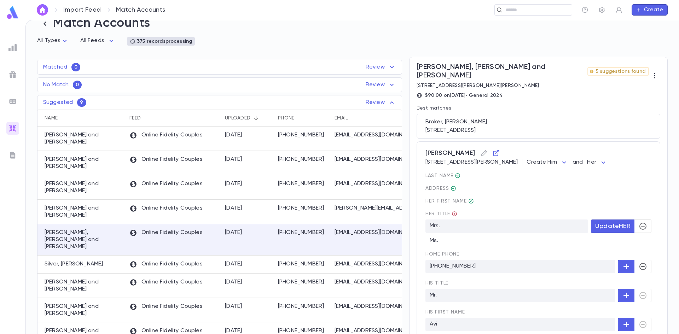
click at [590, 153] on body "Import Feed Match Accounts ​ Create Match Accounts All Types * All Feeds * 375 …" at bounding box center [339, 177] width 679 height 314
click at [588, 179] on span "Create Him" at bounding box center [596, 181] width 30 height 7
type input "***"
type input "*********"
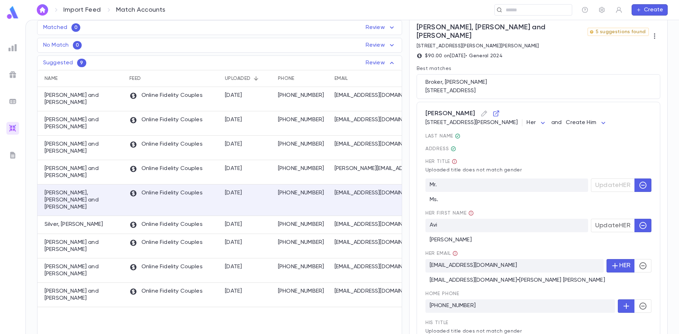
scroll to position [157, 0]
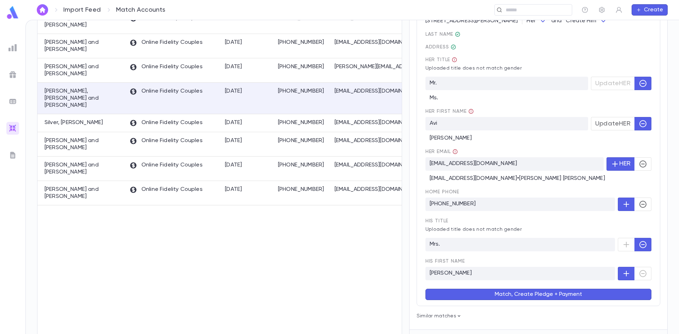
click at [453, 149] on icon at bounding box center [455, 152] width 6 height 6
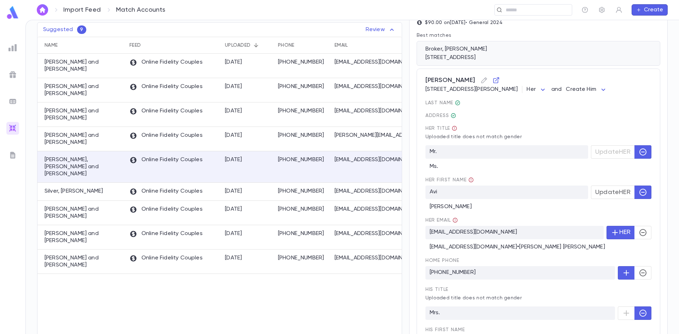
scroll to position [16, 0]
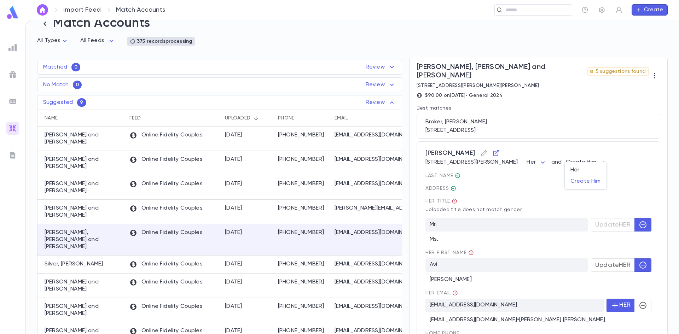
click at [594, 155] on body "Import Feed Match Accounts ​ Create Match Accounts All Types * All Feeds * 375 …" at bounding box center [339, 177] width 679 height 314
click at [538, 156] on div at bounding box center [339, 167] width 679 height 334
click at [540, 156] on body "Import Feed Match Accounts ​ Create Match Accounts All Types * All Feeds * 375 …" at bounding box center [339, 177] width 679 height 314
click at [585, 155] on div at bounding box center [339, 167] width 679 height 334
click at [595, 155] on body "Import Feed Match Accounts ​ Create Match Accounts All Types * All Feeds * 375 …" at bounding box center [339, 177] width 679 height 314
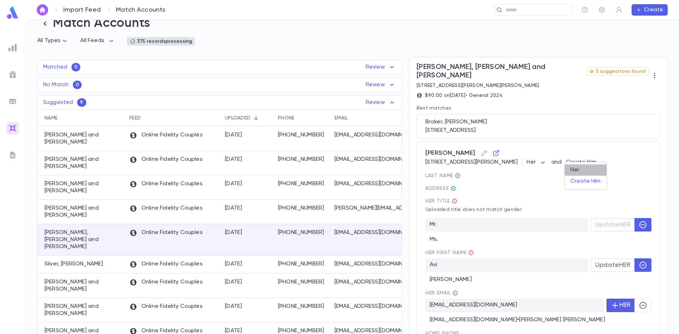
click at [582, 167] on span "Her" at bounding box center [585, 170] width 30 height 7
type input "*********"
type input "***"
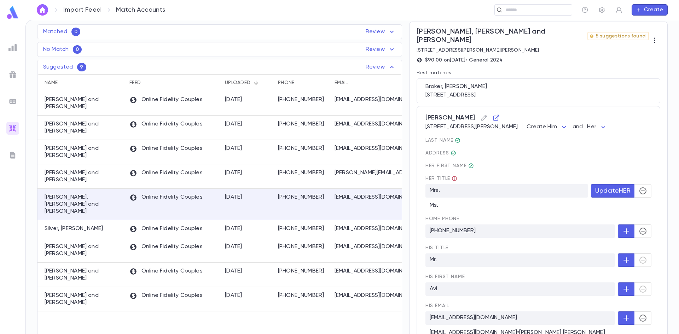
scroll to position [122, 0]
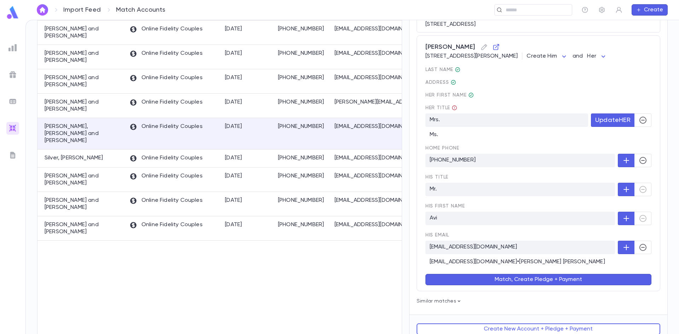
click at [498, 276] on button "Match, Create Pledge + Payment" at bounding box center [538, 279] width 226 height 11
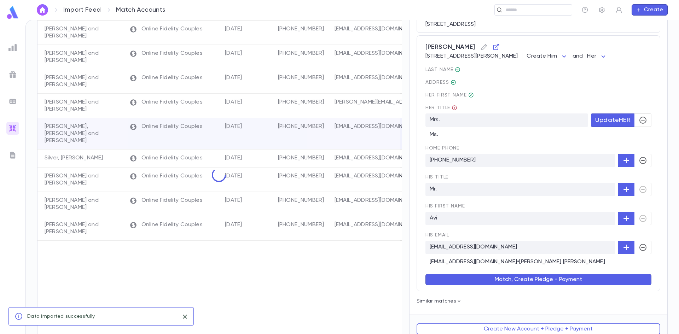
scroll to position [0, 0]
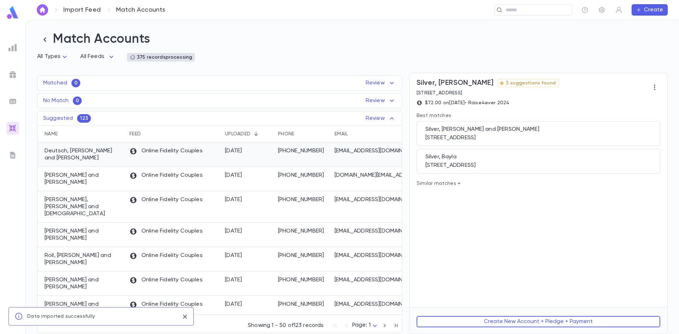
click at [172, 159] on div "Online Fidelity Couples" at bounding box center [173, 154] width 95 height 24
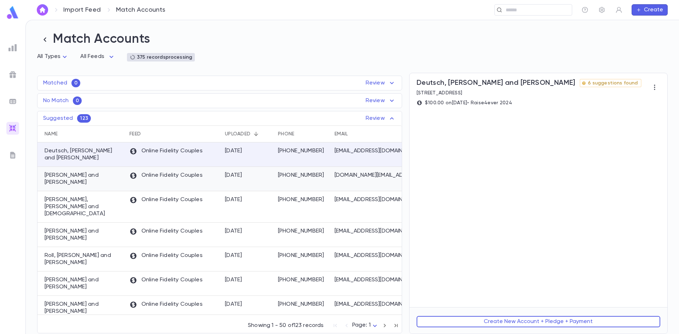
click at [183, 184] on div "Online Fidelity Couples" at bounding box center [173, 179] width 95 height 24
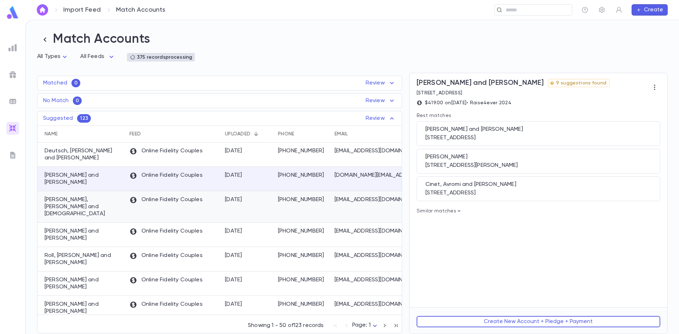
click at [188, 202] on div "Online Fidelity Couples" at bounding box center [173, 206] width 95 height 31
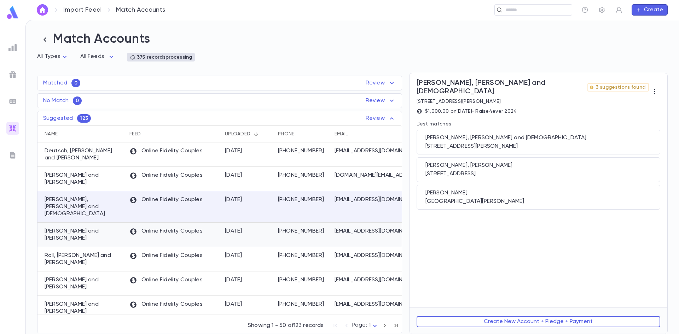
click at [193, 228] on p "Online Fidelity Couples" at bounding box center [165, 232] width 73 height 8
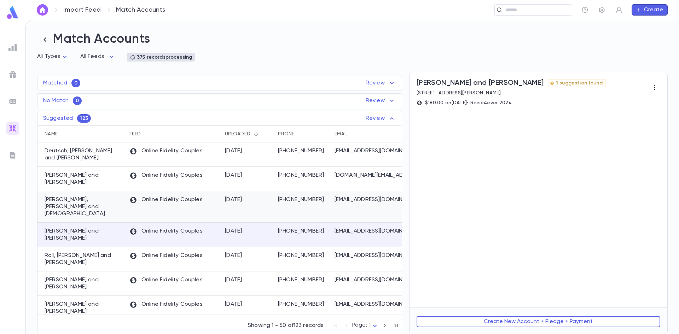
click at [198, 201] on div "Online Fidelity Couples" at bounding box center [173, 206] width 95 height 31
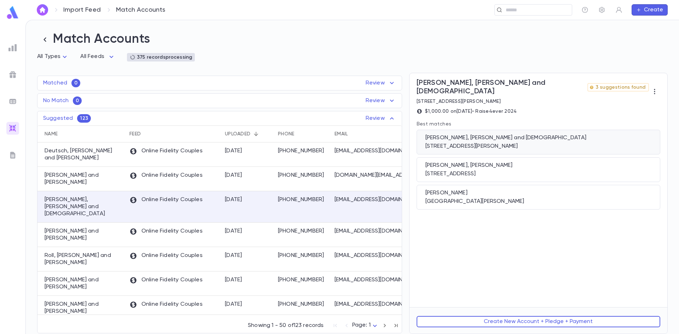
click at [542, 143] on div "21 Barnegat Ln, Jackson NJ 08527" at bounding box center [538, 146] width 226 height 7
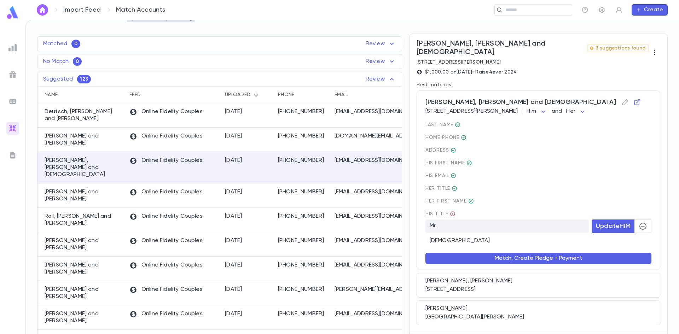
scroll to position [58, 0]
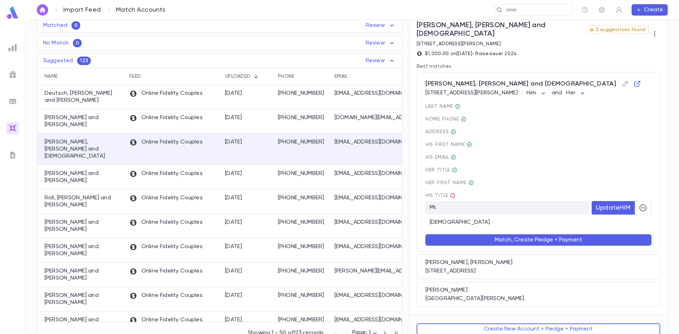
click at [634, 201] on button "button" at bounding box center [642, 207] width 17 height 13
click at [509, 234] on button "Match, Create Pledge + Payment" at bounding box center [538, 239] width 226 height 11
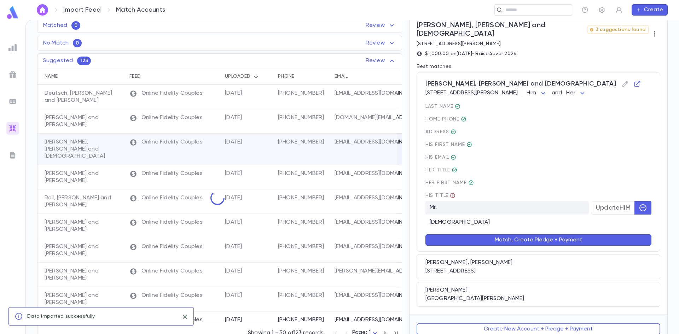
scroll to position [0, 0]
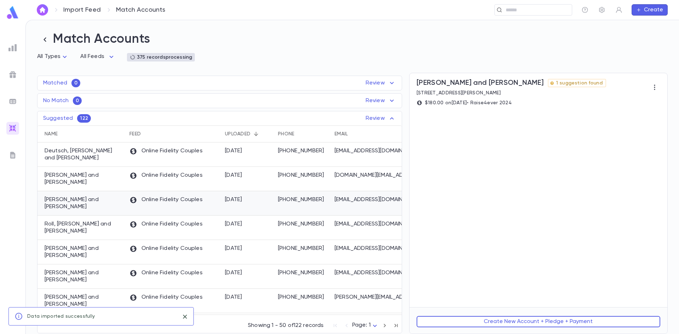
click at [152, 196] on p "Online Fidelity Couples" at bounding box center [165, 200] width 73 height 8
click at [167, 217] on div "Online Fidelity Couples" at bounding box center [173, 228] width 95 height 24
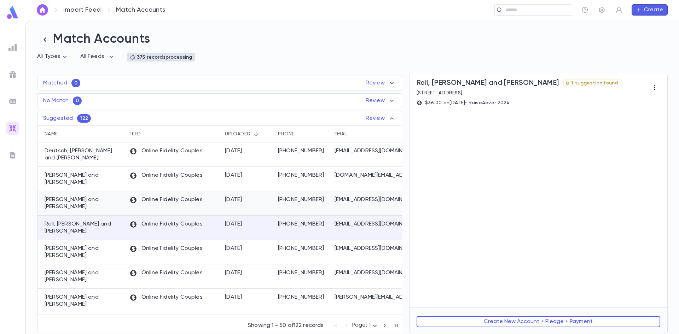
click at [175, 197] on p "Online Fidelity Couples" at bounding box center [165, 200] width 73 height 8
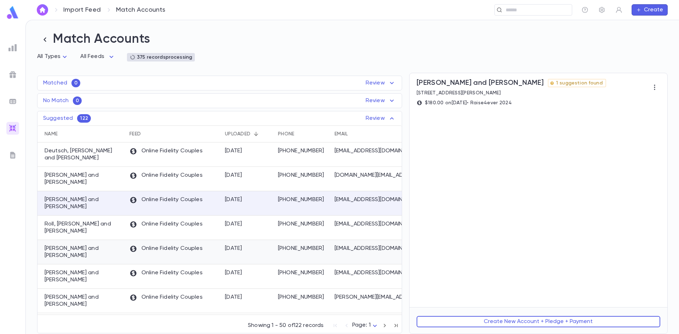
click at [179, 240] on div "Online Fidelity Couples" at bounding box center [173, 252] width 95 height 24
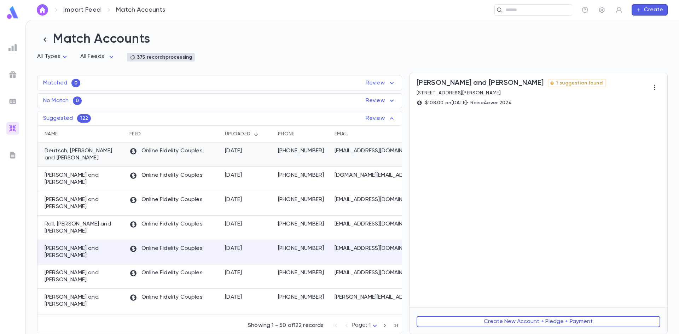
click at [182, 160] on div "Online Fidelity Couples" at bounding box center [173, 154] width 95 height 24
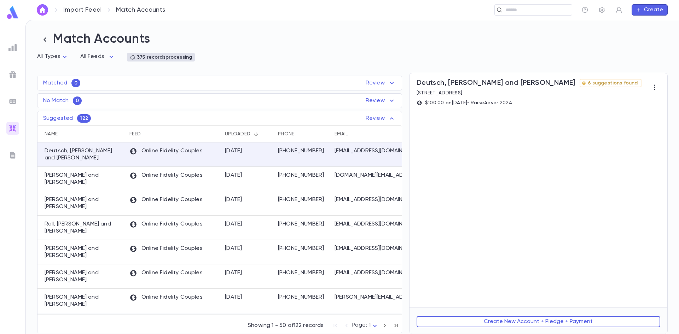
click at [185, 313] on div "Online Fidelity Couples" at bounding box center [173, 325] width 95 height 24
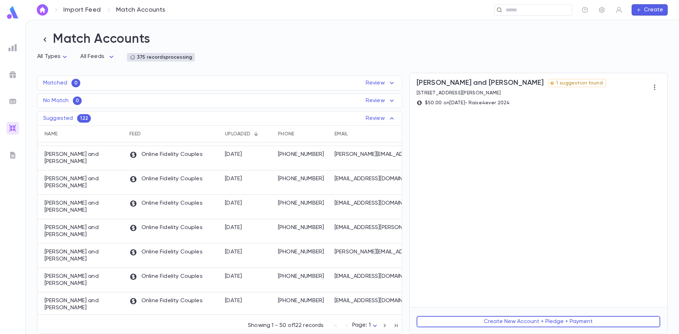
scroll to position [636, 0]
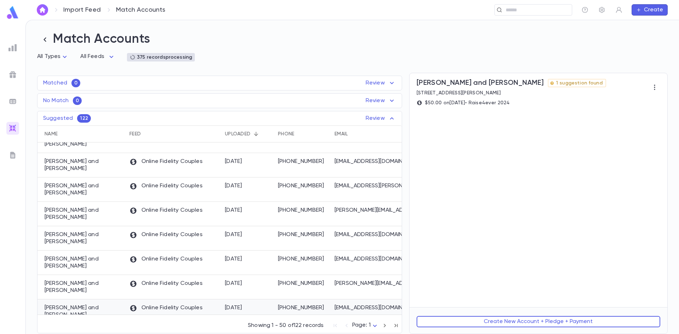
click at [186, 299] on div "Online Fidelity Couples" at bounding box center [173, 311] width 95 height 24
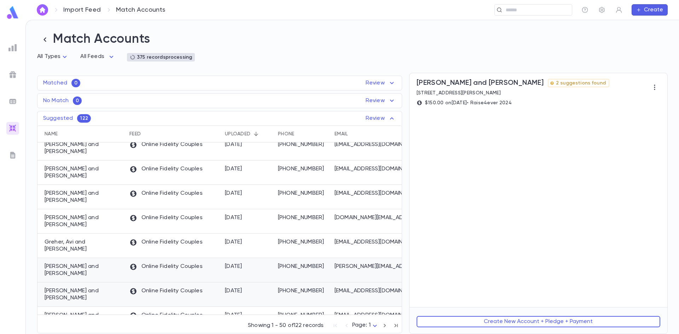
scroll to position [823, 0]
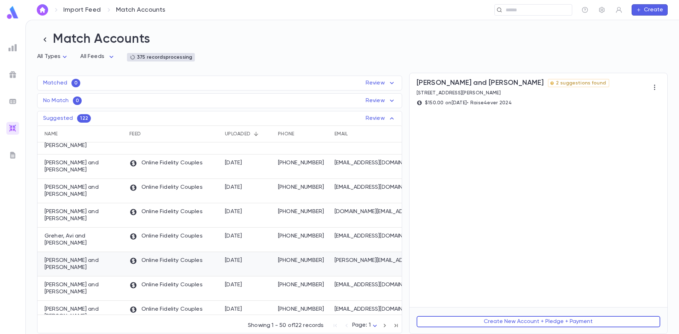
click at [179, 257] on p "Online Fidelity Couples" at bounding box center [165, 261] width 73 height 8
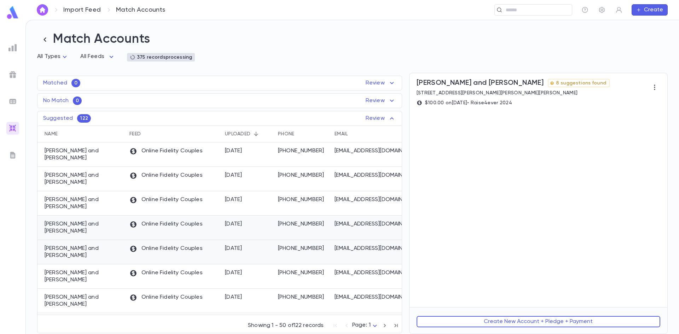
scroll to position [0, 0]
click at [187, 178] on p "Online Fidelity Couples" at bounding box center [165, 176] width 73 height 8
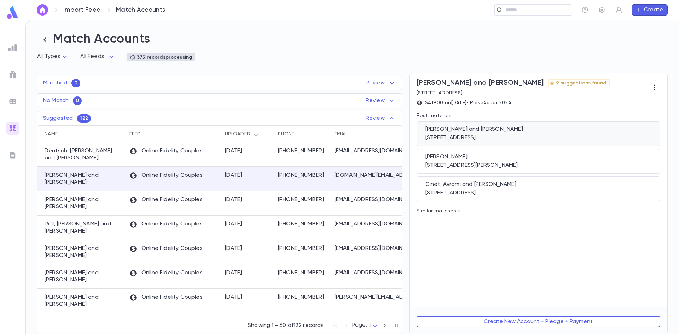
click at [480, 135] on div "Ciner, Tzvi and Sheva 81 Canary Drive, Lakewood NJ 08701" at bounding box center [538, 133] width 244 height 25
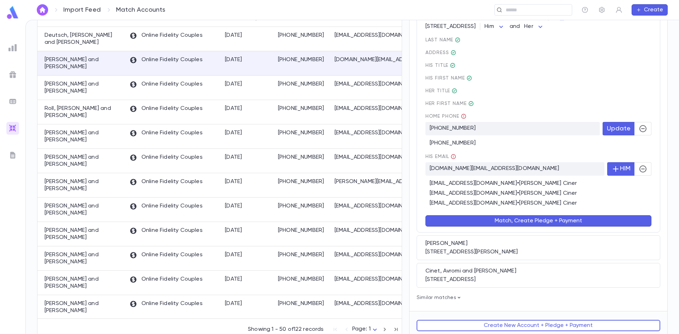
scroll to position [121, 0]
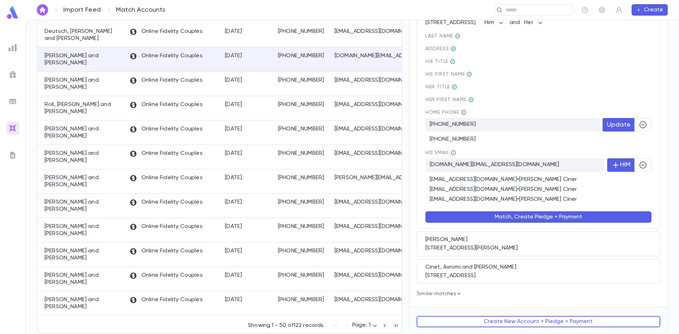
click at [544, 214] on button "Match, Create Pledge + Payment" at bounding box center [538, 216] width 226 height 11
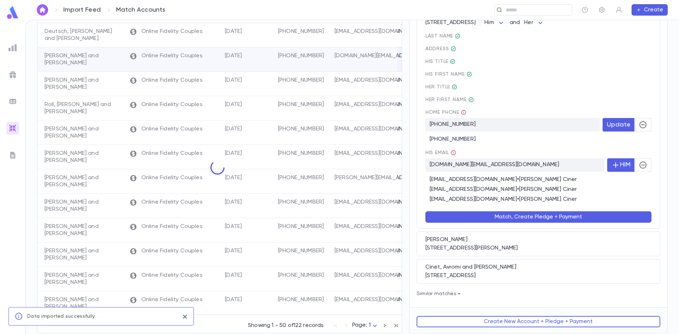
scroll to position [0, 0]
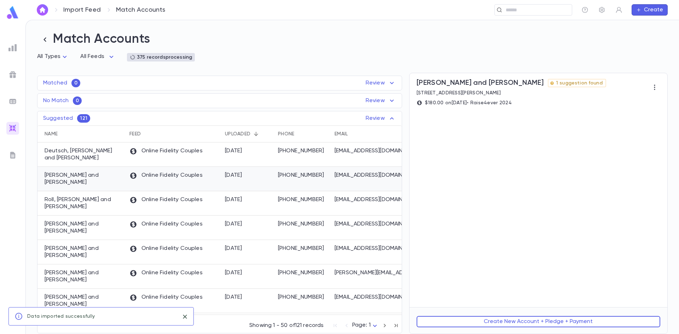
click at [163, 177] on p "Online Fidelity Couples" at bounding box center [165, 176] width 73 height 8
click at [157, 289] on div "Online Fidelity Couples" at bounding box center [173, 301] width 95 height 24
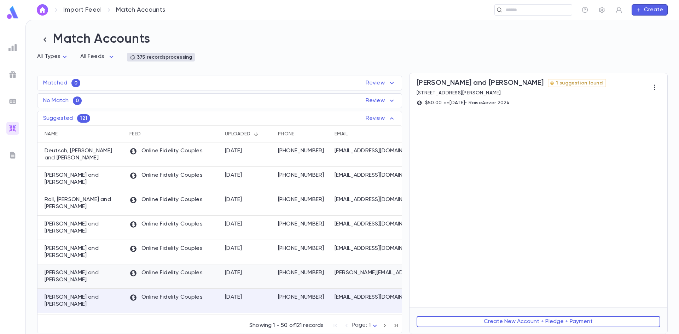
click at [169, 269] on p "Online Fidelity Couples" at bounding box center [165, 273] width 73 height 8
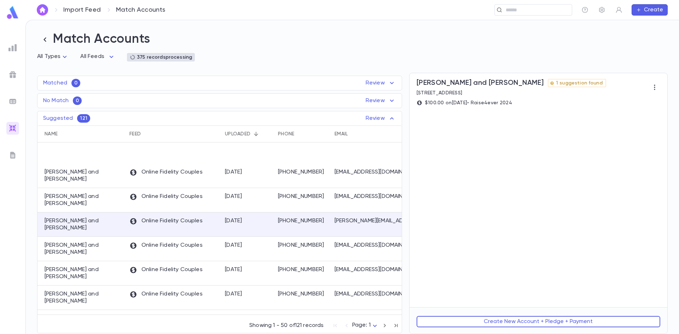
scroll to position [106, 0]
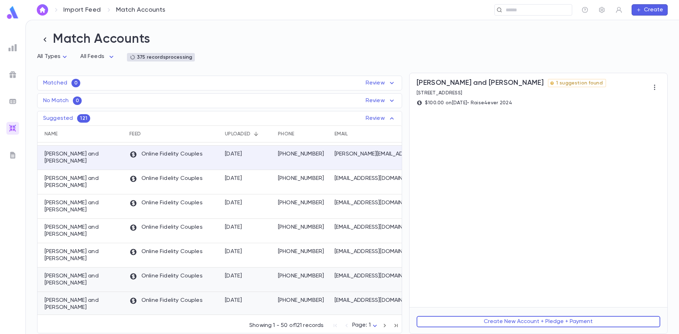
click at [177, 292] on div "Online Fidelity Couples" at bounding box center [173, 304] width 95 height 24
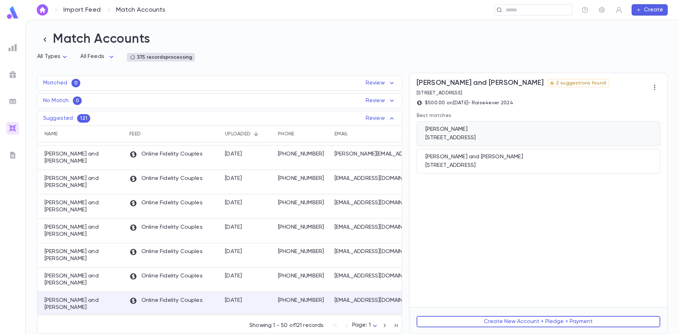
click at [525, 128] on div "Shain, Moshe" at bounding box center [538, 129] width 226 height 7
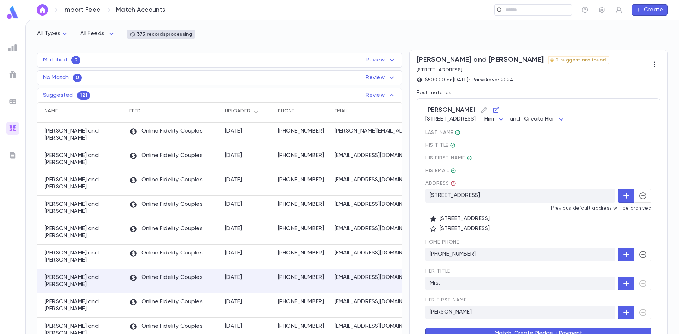
scroll to position [35, 0]
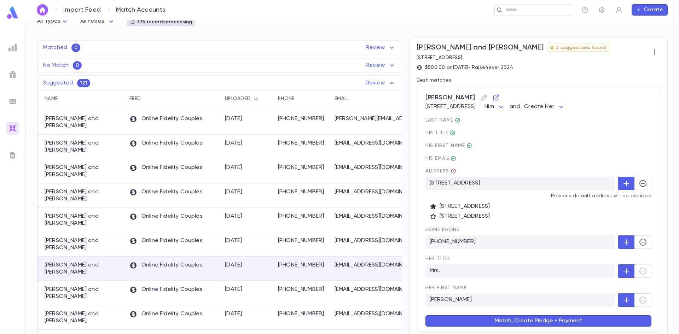
click at [623, 185] on icon "button" at bounding box center [626, 184] width 6 height 6
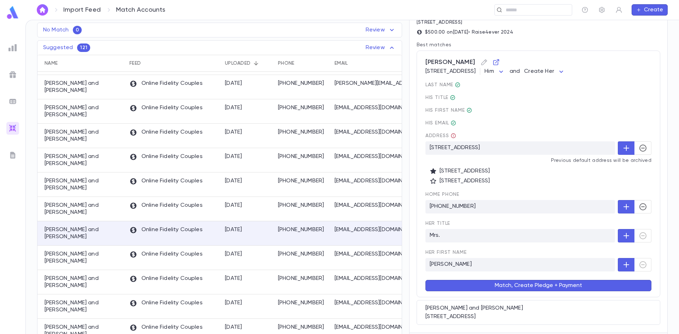
scroll to position [97, 0]
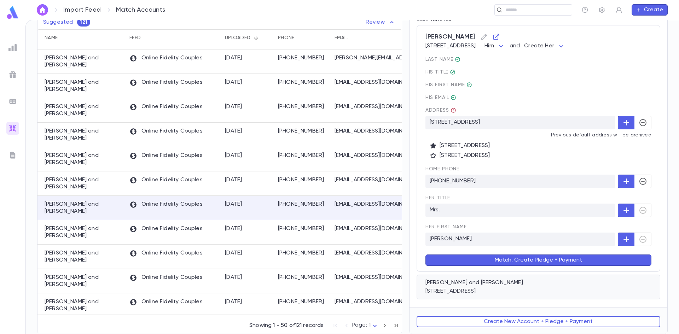
click at [523, 288] on div "44 Brockton Road, Spring Valley NY 10977" at bounding box center [538, 291] width 226 height 7
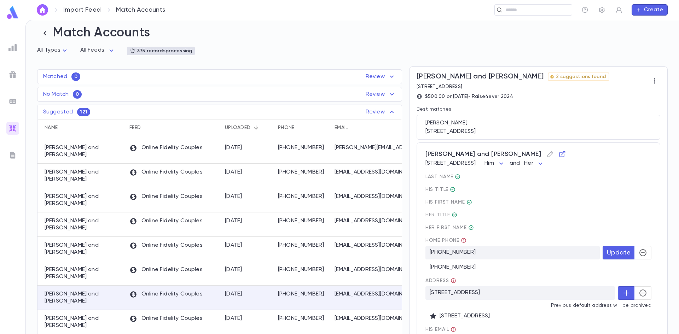
scroll to position [0, 0]
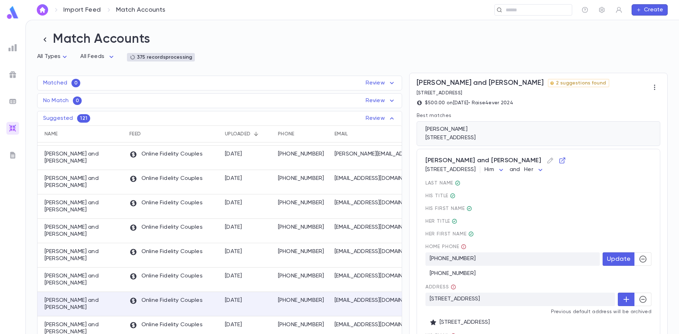
click at [474, 133] on div "Shain, Moshe" at bounding box center [538, 129] width 226 height 7
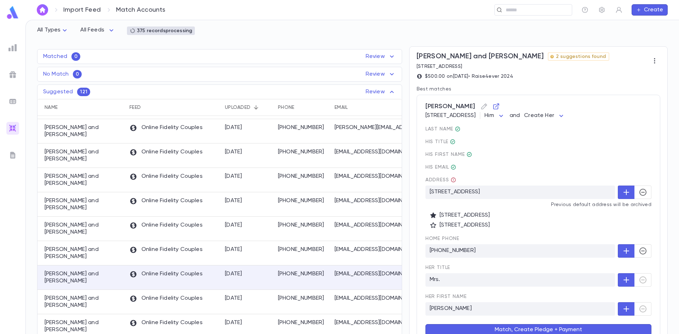
scroll to position [62, 0]
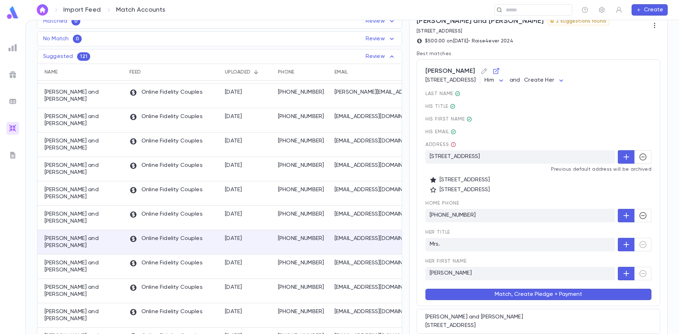
click at [534, 297] on button "Match, Create Pledge + Payment" at bounding box center [538, 294] width 226 height 11
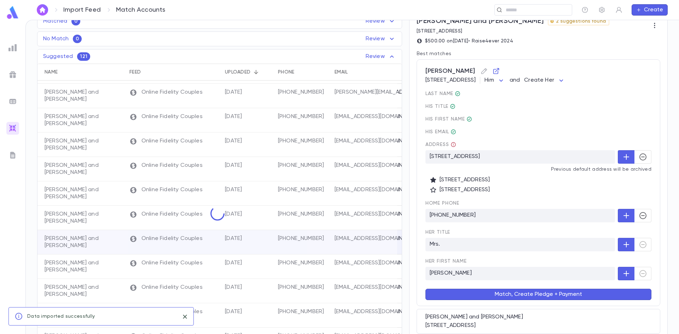
scroll to position [0, 0]
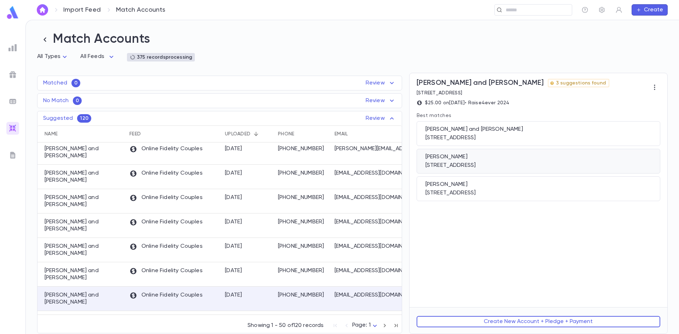
click at [481, 158] on div "Frishman, Chaia" at bounding box center [538, 156] width 226 height 7
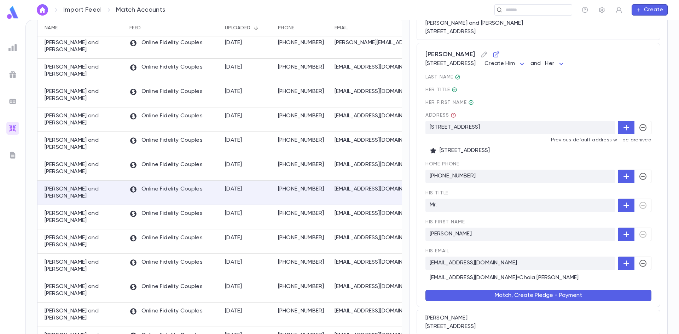
scroll to position [142, 0]
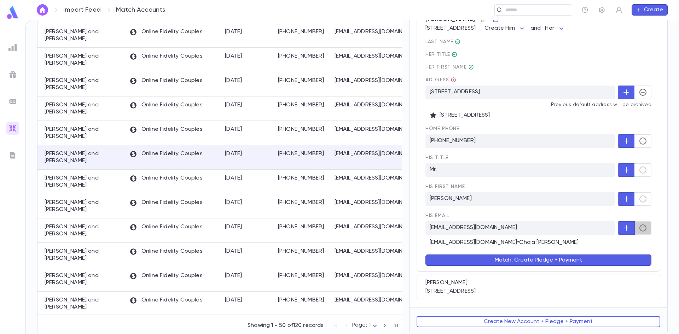
click at [639, 228] on icon "button" at bounding box center [643, 228] width 8 height 8
click at [481, 263] on button "Match, Create Pledge + Payment" at bounding box center [538, 260] width 226 height 11
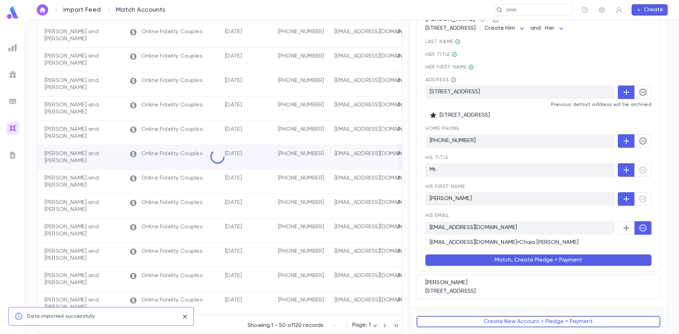
scroll to position [0, 0]
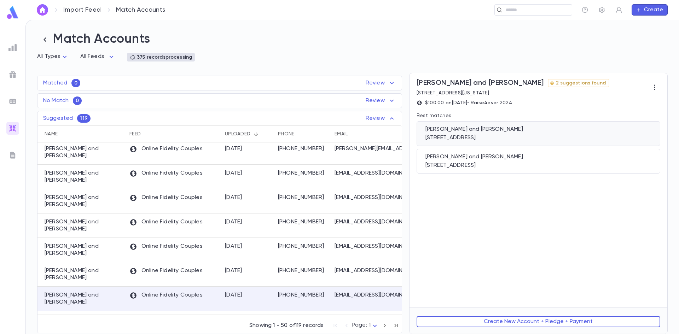
click at [527, 137] on div "3503 Ave L, Brooklyn NY 11210" at bounding box center [538, 137] width 226 height 7
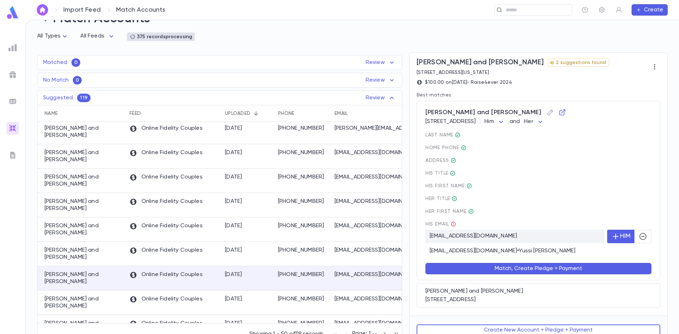
scroll to position [30, 0]
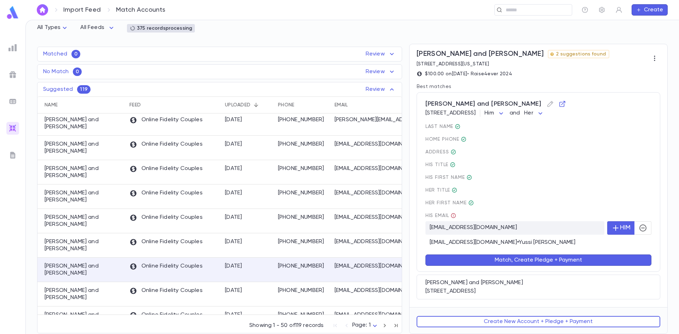
click at [562, 259] on button "Match, Create Pledge + Payment" at bounding box center [538, 260] width 226 height 11
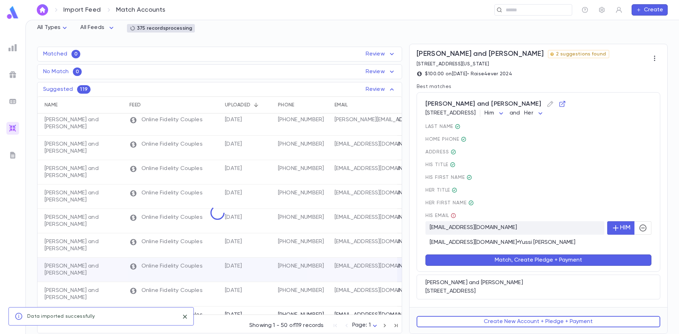
scroll to position [0, 0]
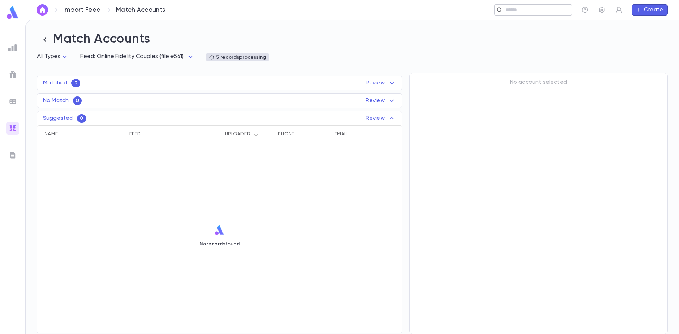
click at [516, 14] on div "​" at bounding box center [533, 9] width 78 height 11
type input "*"
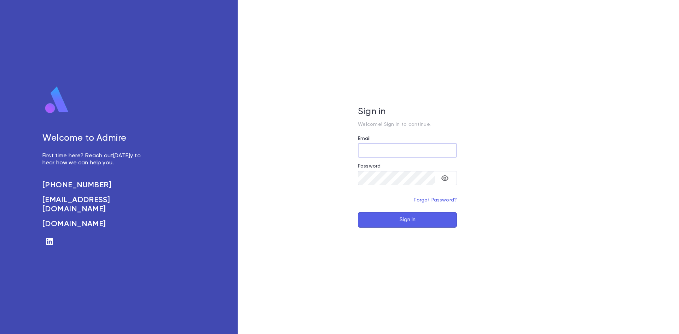
type input "**********"
click at [391, 224] on button "Sign In" at bounding box center [407, 220] width 99 height 16
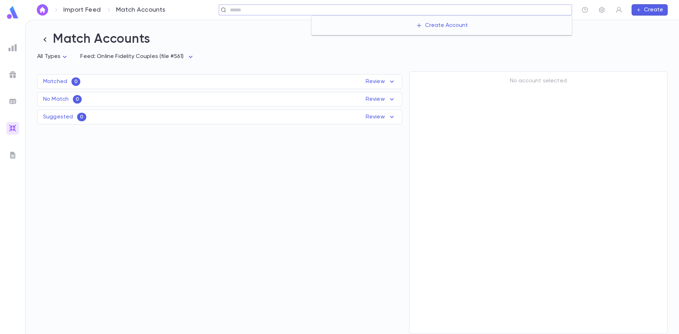
click at [524, 12] on input "text" at bounding box center [398, 10] width 341 height 7
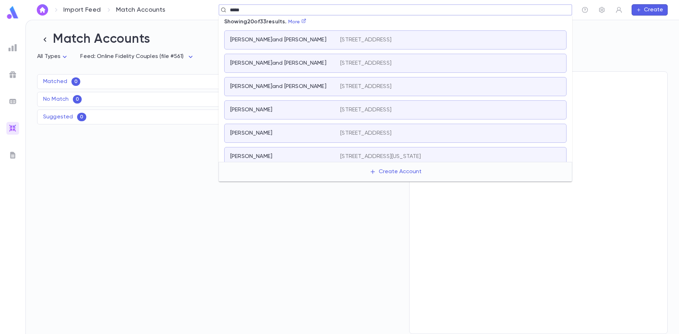
click at [228, 11] on input "*****" at bounding box center [393, 10] width 331 height 7
type input "**********"
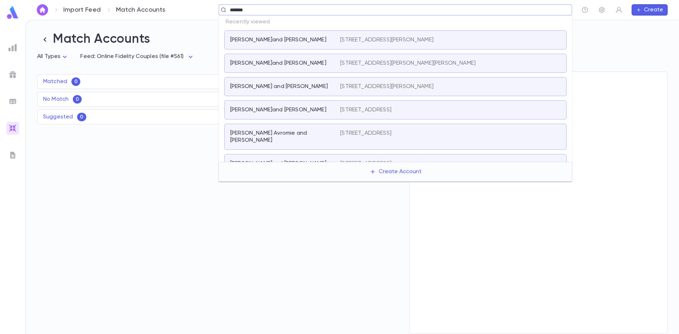
type input "*******"
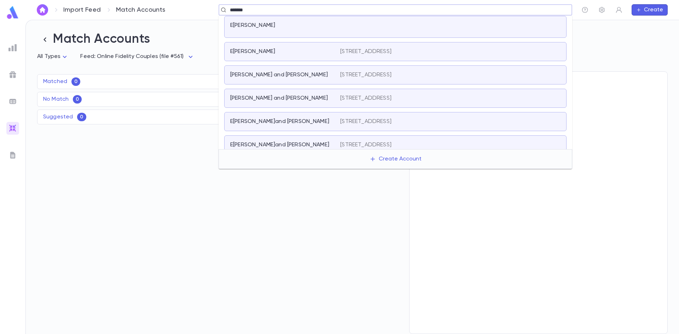
scroll to position [206, 0]
click at [273, 141] on p "Elefant, Cj and Malki" at bounding box center [279, 144] width 99 height 7
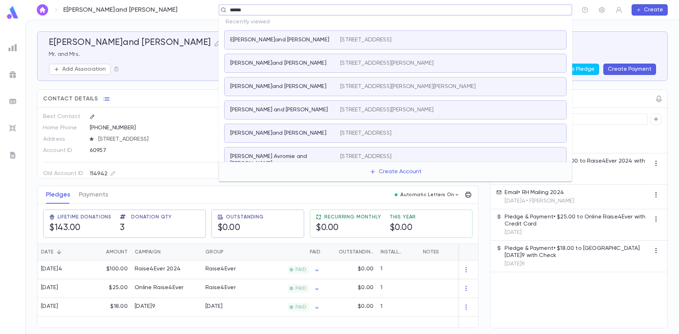
type input "******"
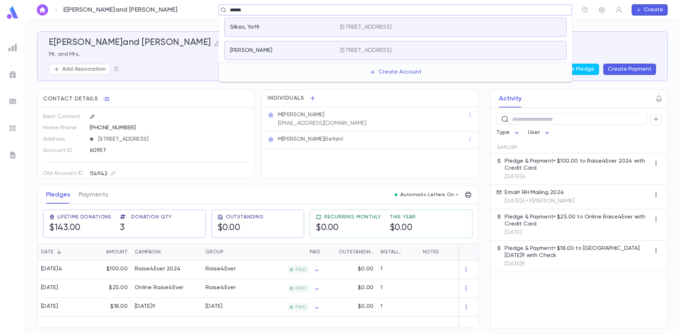
click at [335, 46] on div "Silkes, Rachel 3015 Av N, Brooklyn NY 11210" at bounding box center [395, 50] width 342 height 19
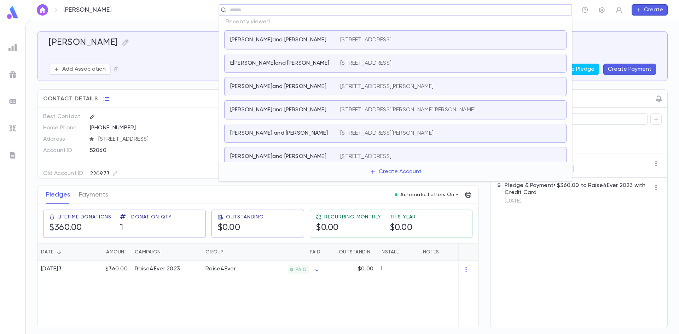
click at [254, 10] on input "text" at bounding box center [393, 10] width 331 height 7
click at [247, 43] on p "Weisz, Zevi and Rachelli" at bounding box center [278, 39] width 96 height 7
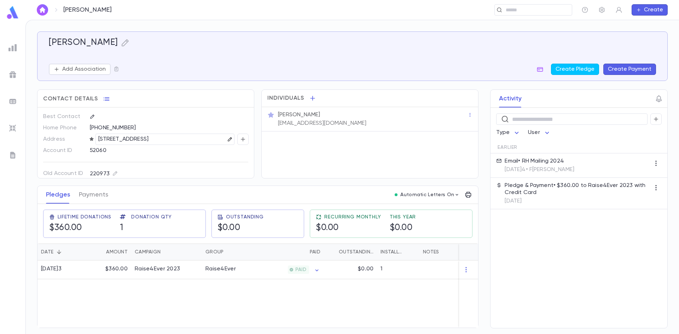
click at [227, 140] on icon "button" at bounding box center [229, 139] width 5 height 5
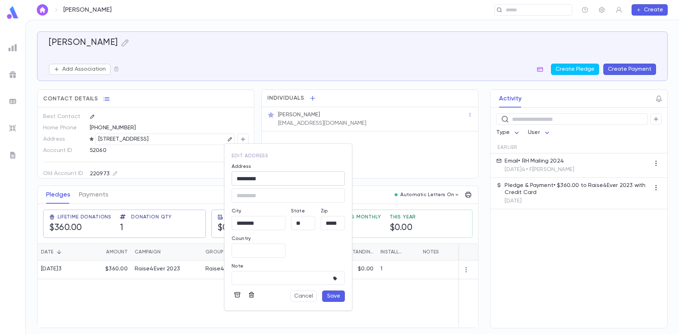
click at [255, 180] on input "*********" at bounding box center [288, 179] width 113 height 8
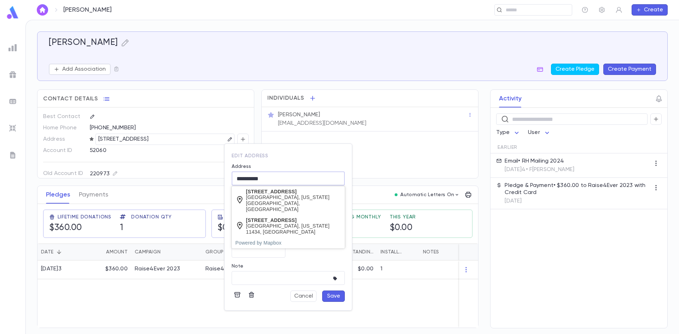
type input "**********"
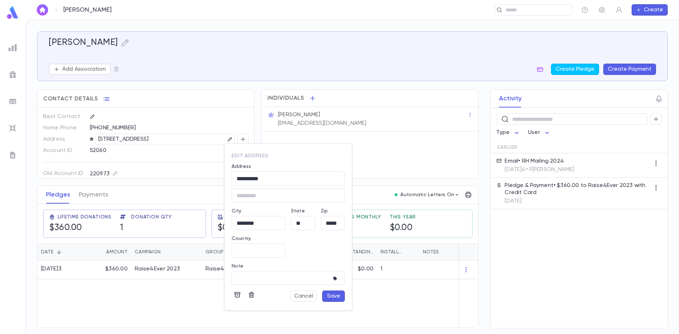
click at [328, 294] on button "Save" at bounding box center [333, 296] width 23 height 11
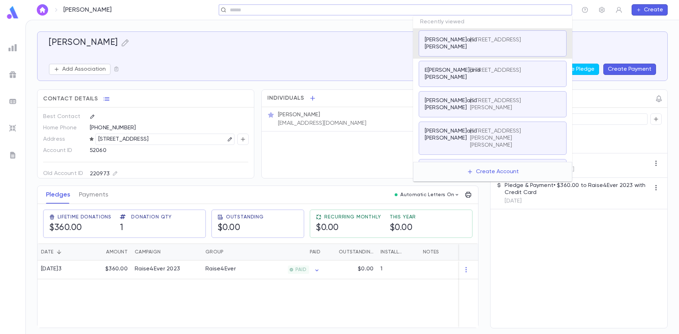
click at [512, 10] on input "text" at bounding box center [393, 10] width 331 height 7
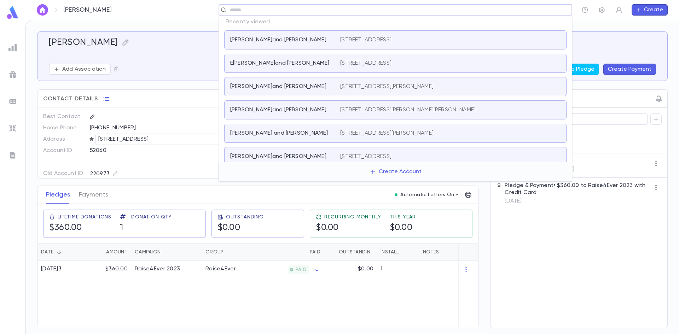
click at [260, 36] on p "Weisz, Zevi and Rachelli" at bounding box center [278, 39] width 96 height 7
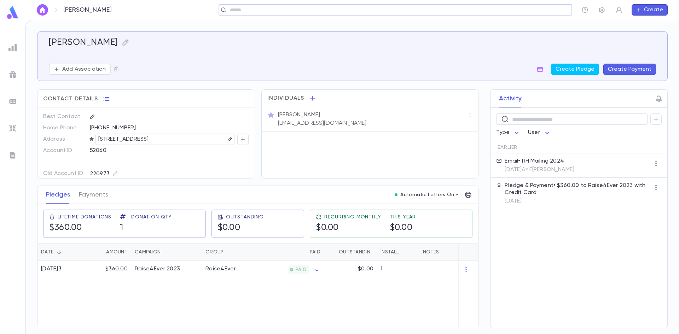
click at [253, 10] on input "text" at bounding box center [393, 10] width 331 height 7
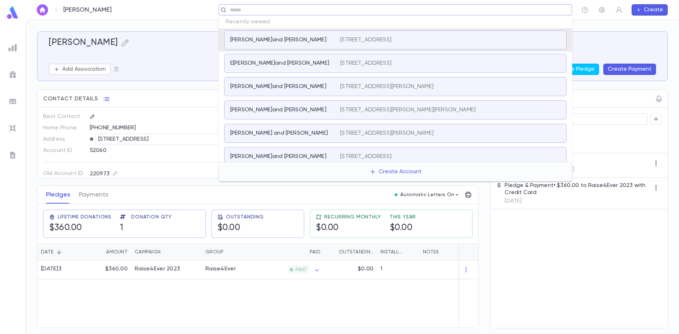
click at [373, 39] on p "3015 Ave N, Brooklyn NY 11210" at bounding box center [365, 39] width 51 height 7
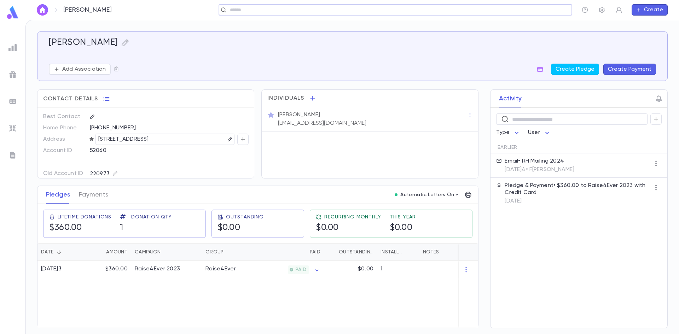
click at [252, 13] on input "text" at bounding box center [393, 10] width 331 height 7
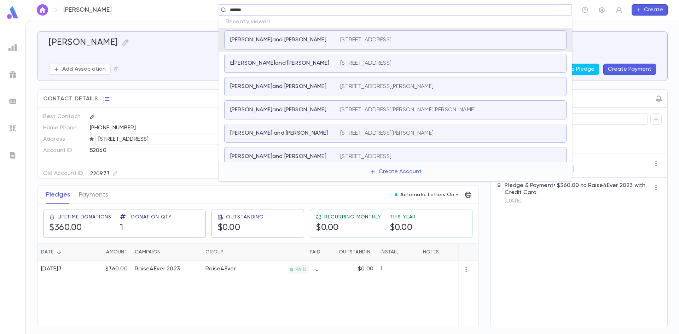
type input "******"
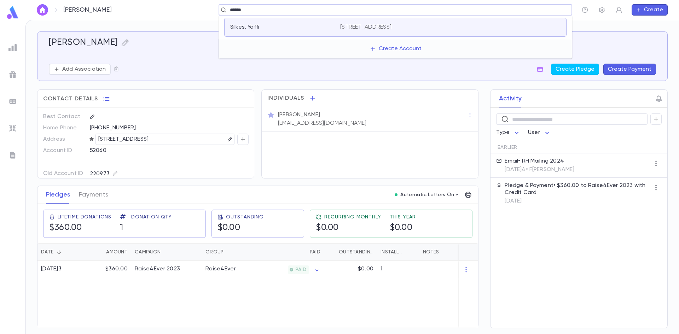
drag, startPoint x: 252, startPoint y: 13, endPoint x: 211, endPoint y: 12, distance: 41.0
click at [211, 12] on div "****** ​" at bounding box center [348, 9] width 448 height 11
click at [172, 13] on div "​" at bounding box center [348, 9] width 448 height 11
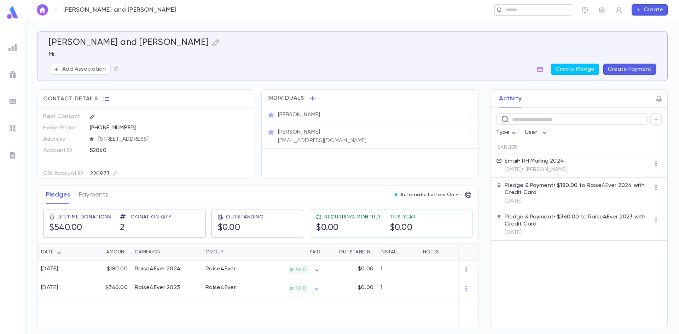
click at [507, 11] on input "text" at bounding box center [535, 10] width 65 height 7
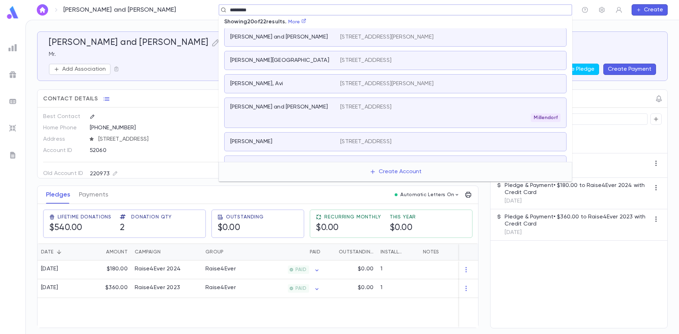
scroll to position [424, 0]
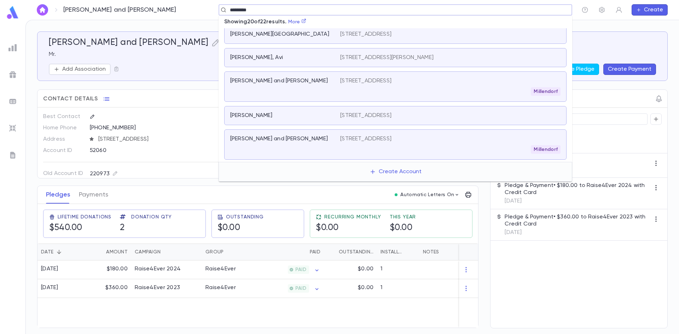
click at [231, 12] on input "*********" at bounding box center [393, 10] width 331 height 7
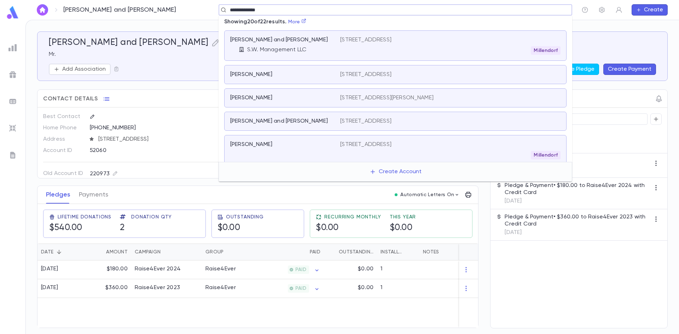
type input "**********"
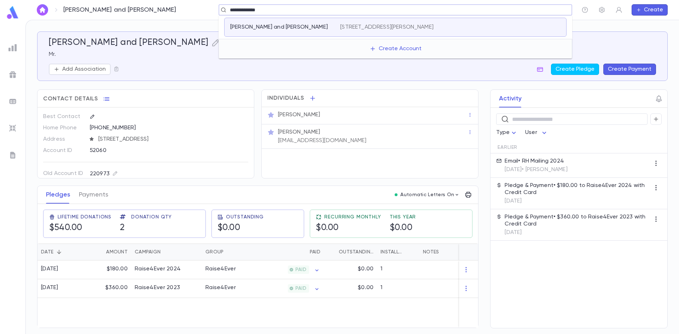
click at [242, 29] on p "Wasserman, Moishe and Miri" at bounding box center [279, 27] width 98 height 7
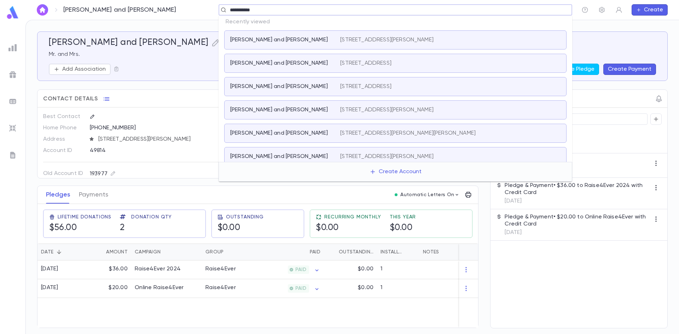
type input "**********"
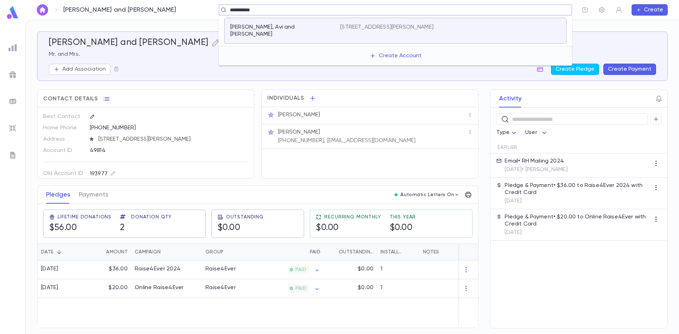
click at [235, 29] on p "Adler, Avi and Sandy" at bounding box center [280, 31] width 101 height 14
